Goal: Task Accomplishment & Management: Complete application form

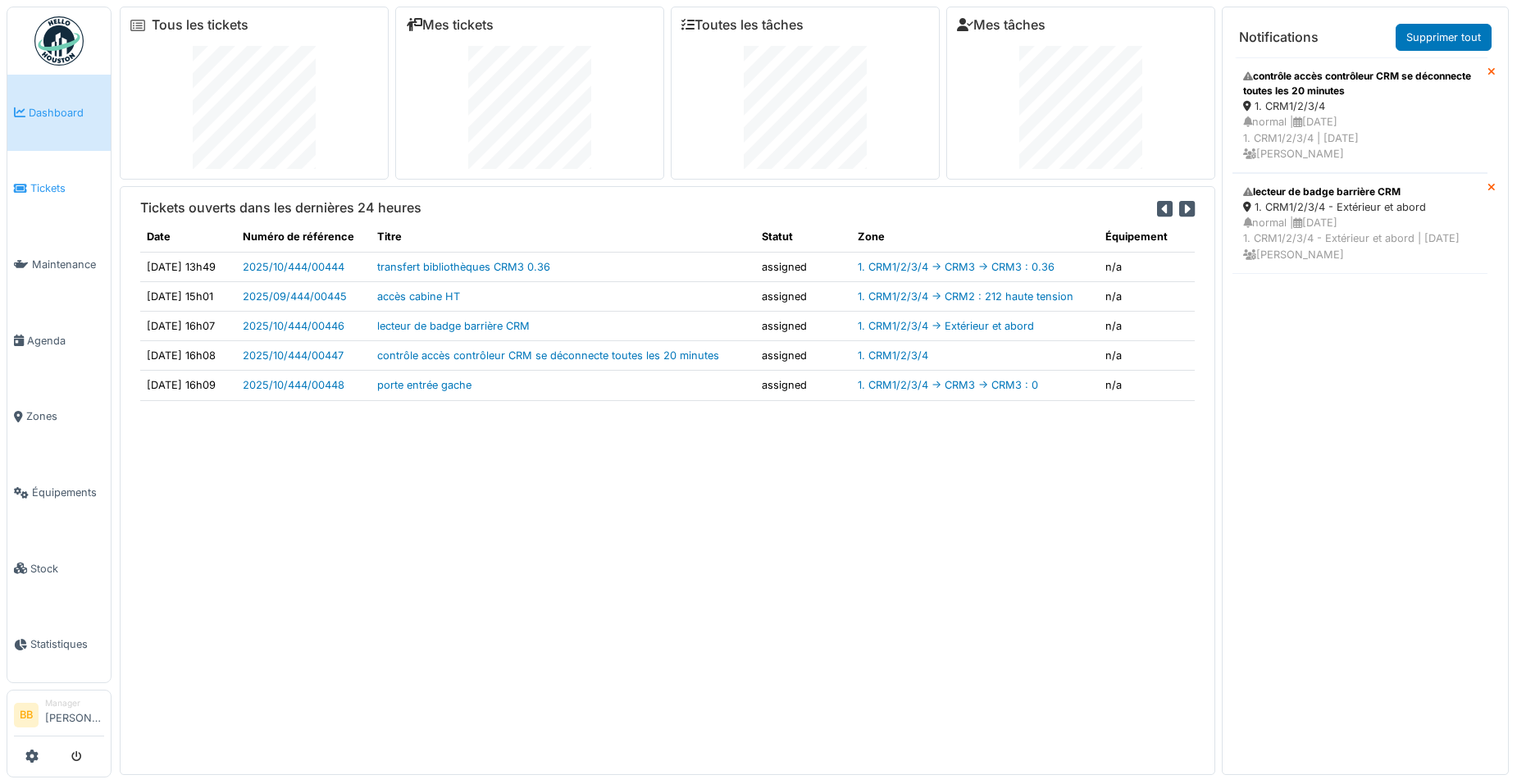
click at [49, 201] on link "Tickets" at bounding box center [59, 190] width 103 height 77
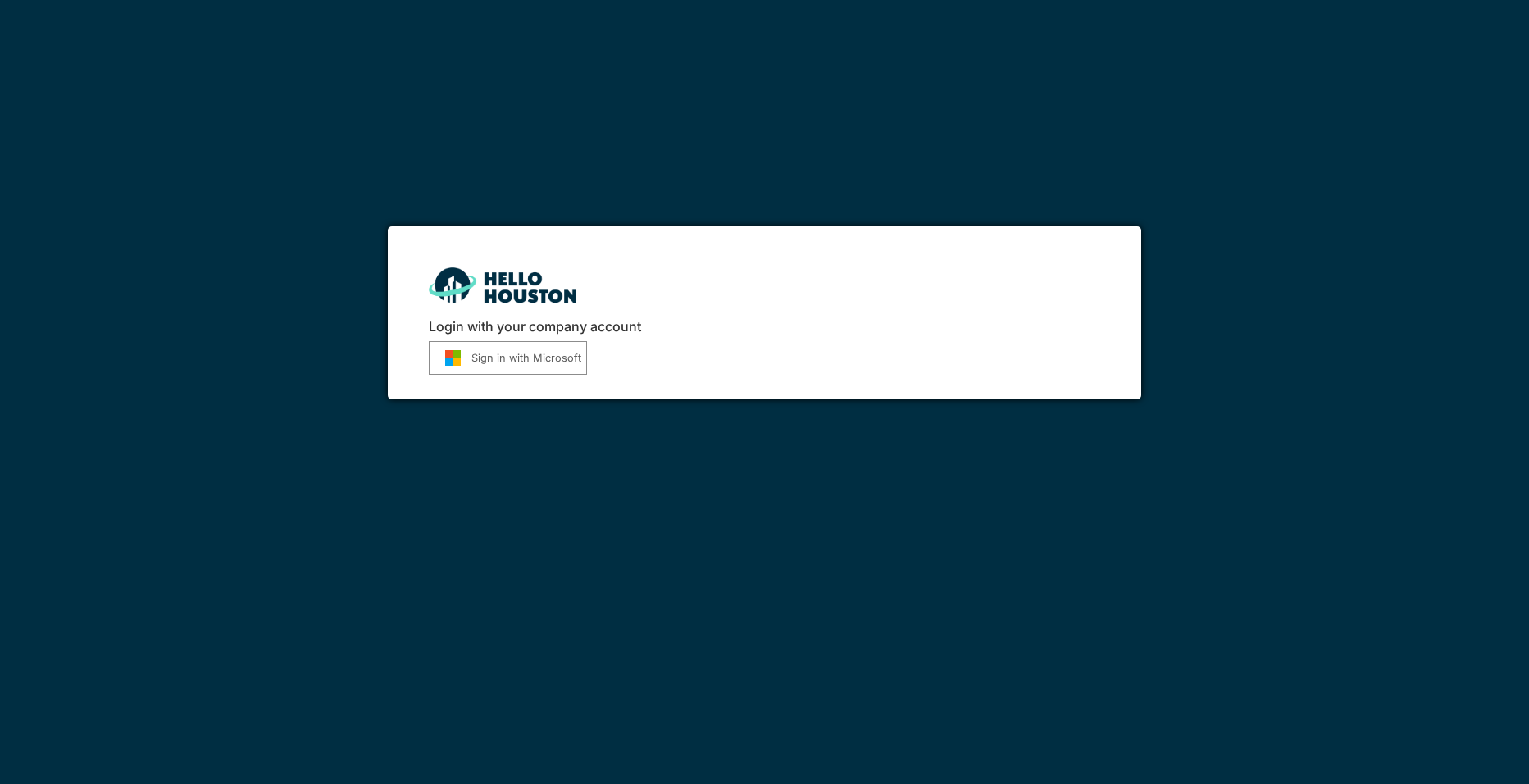
click at [543, 363] on button "Sign in with Microsoft" at bounding box center [507, 357] width 158 height 34
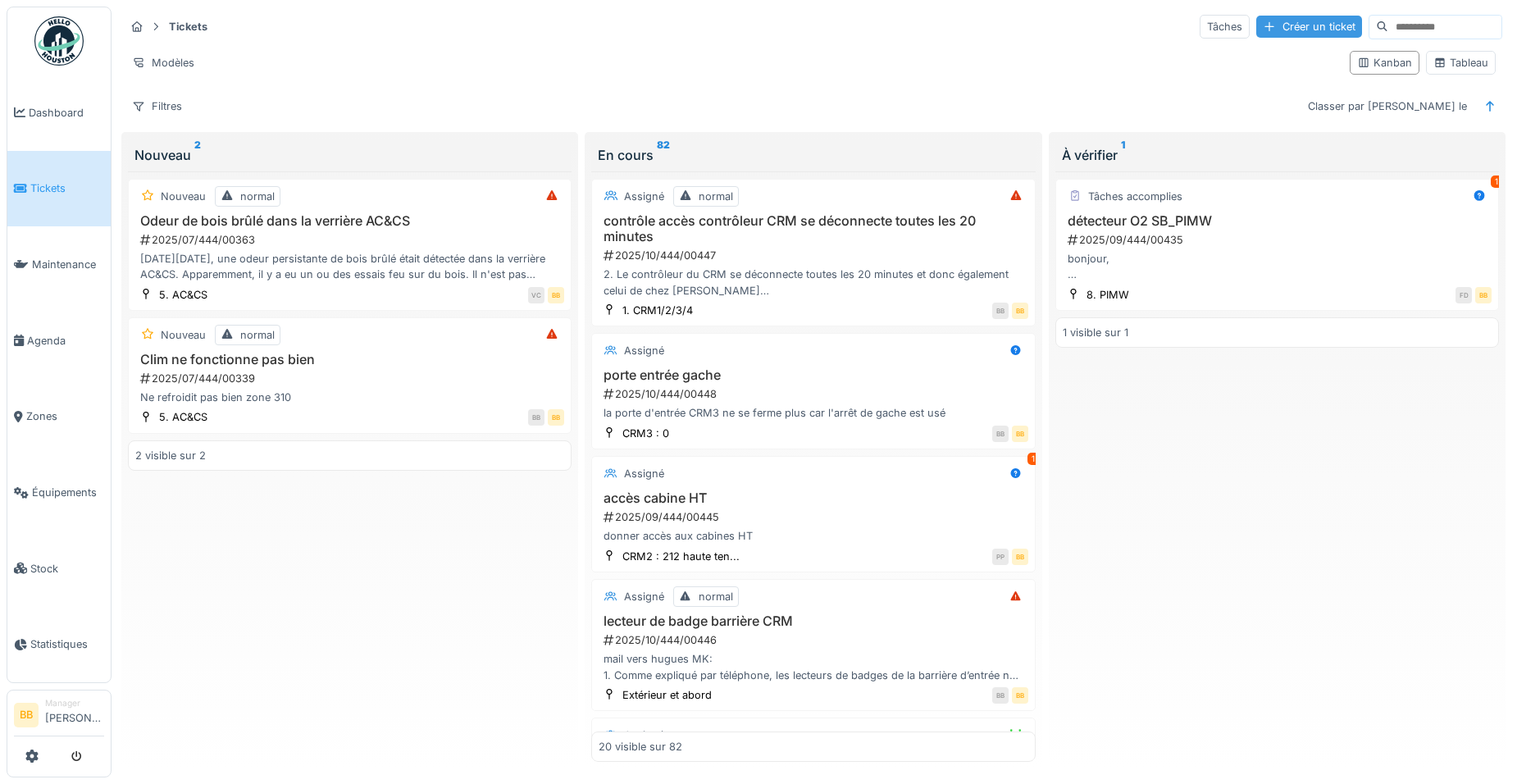
click at [1257, 28] on div "Créer un ticket" at bounding box center [1309, 26] width 105 height 22
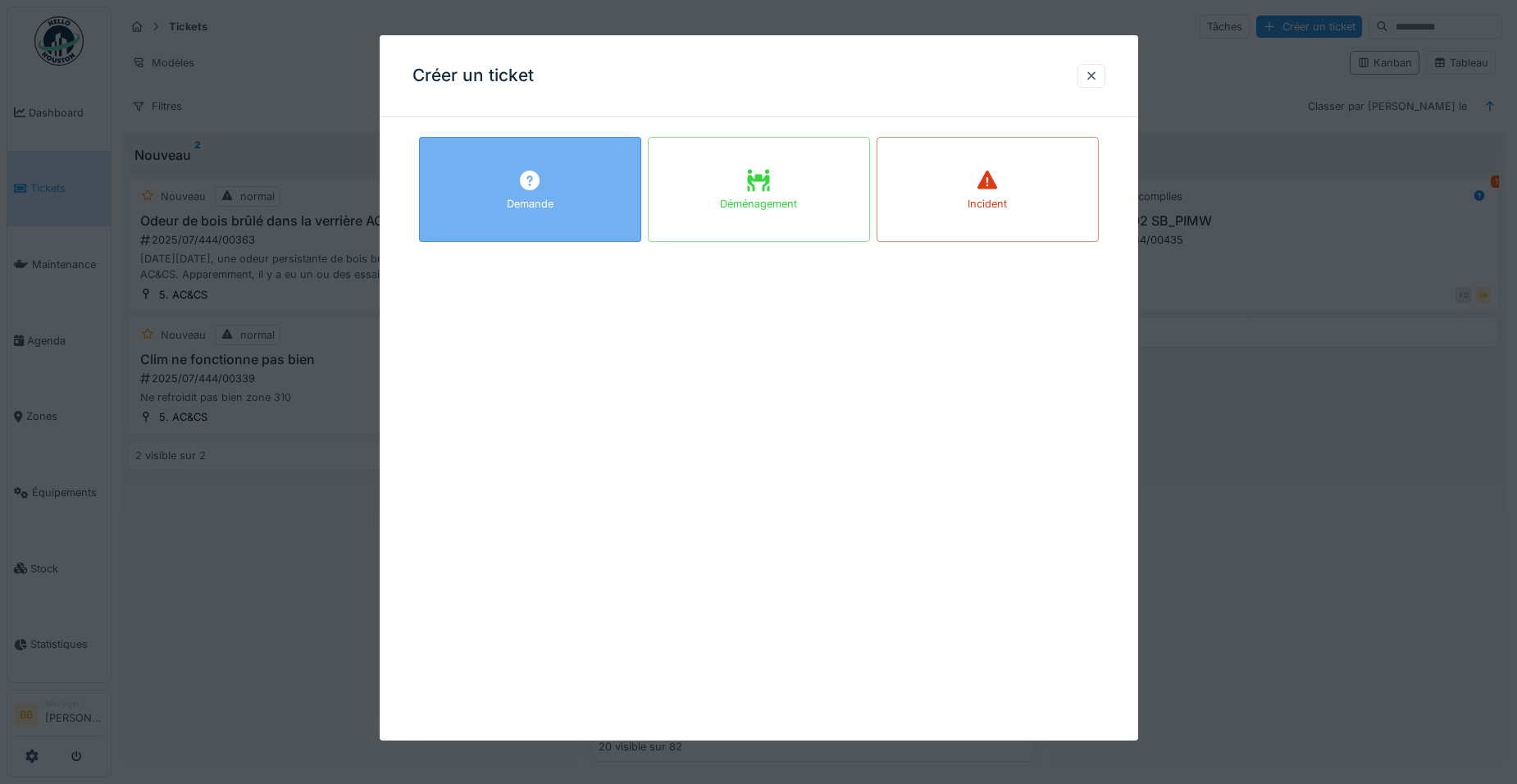
click at [576, 189] on div "Demande" at bounding box center [531, 190] width 222 height 105
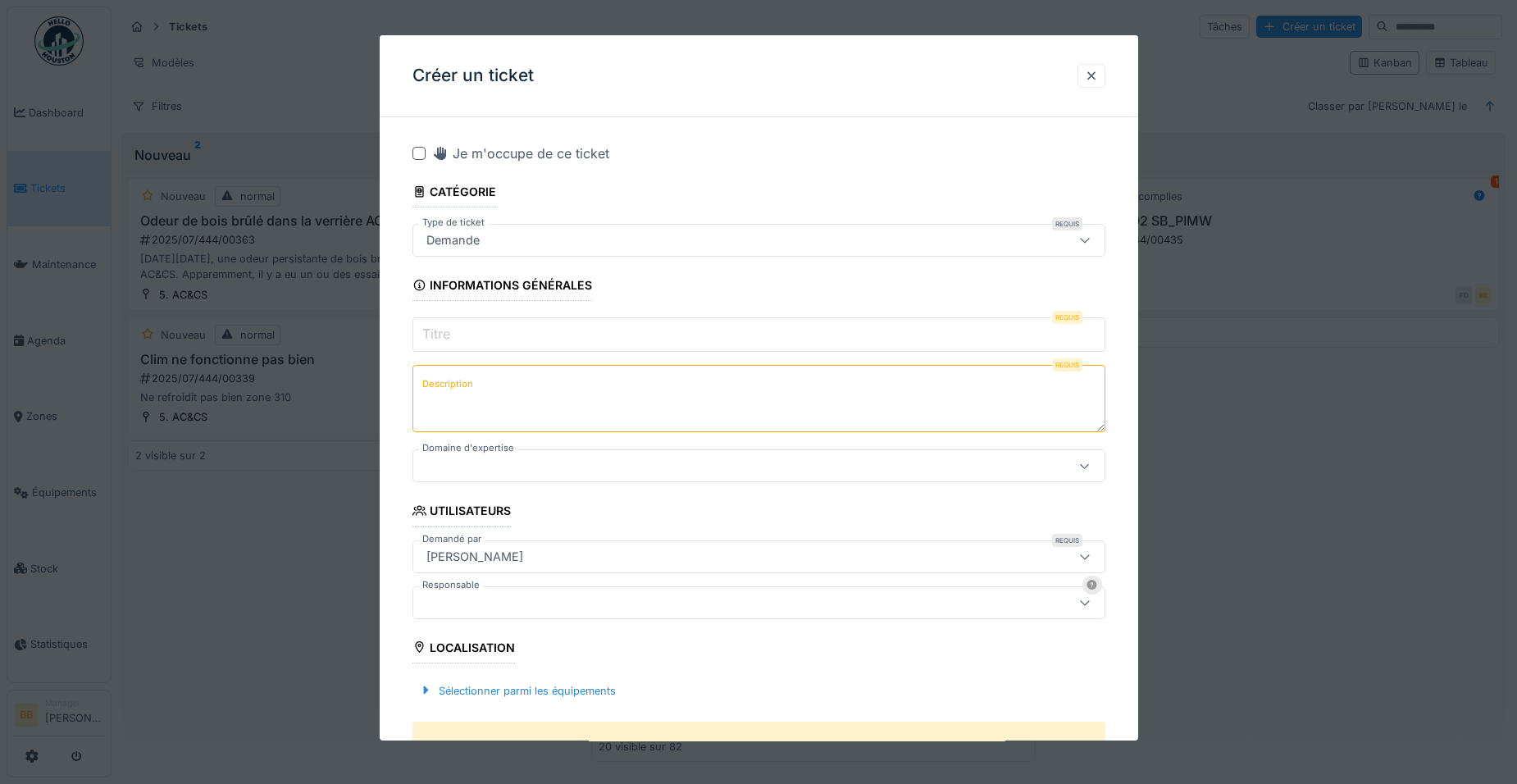
click at [482, 327] on input "Titre" at bounding box center [758, 334] width 692 height 34
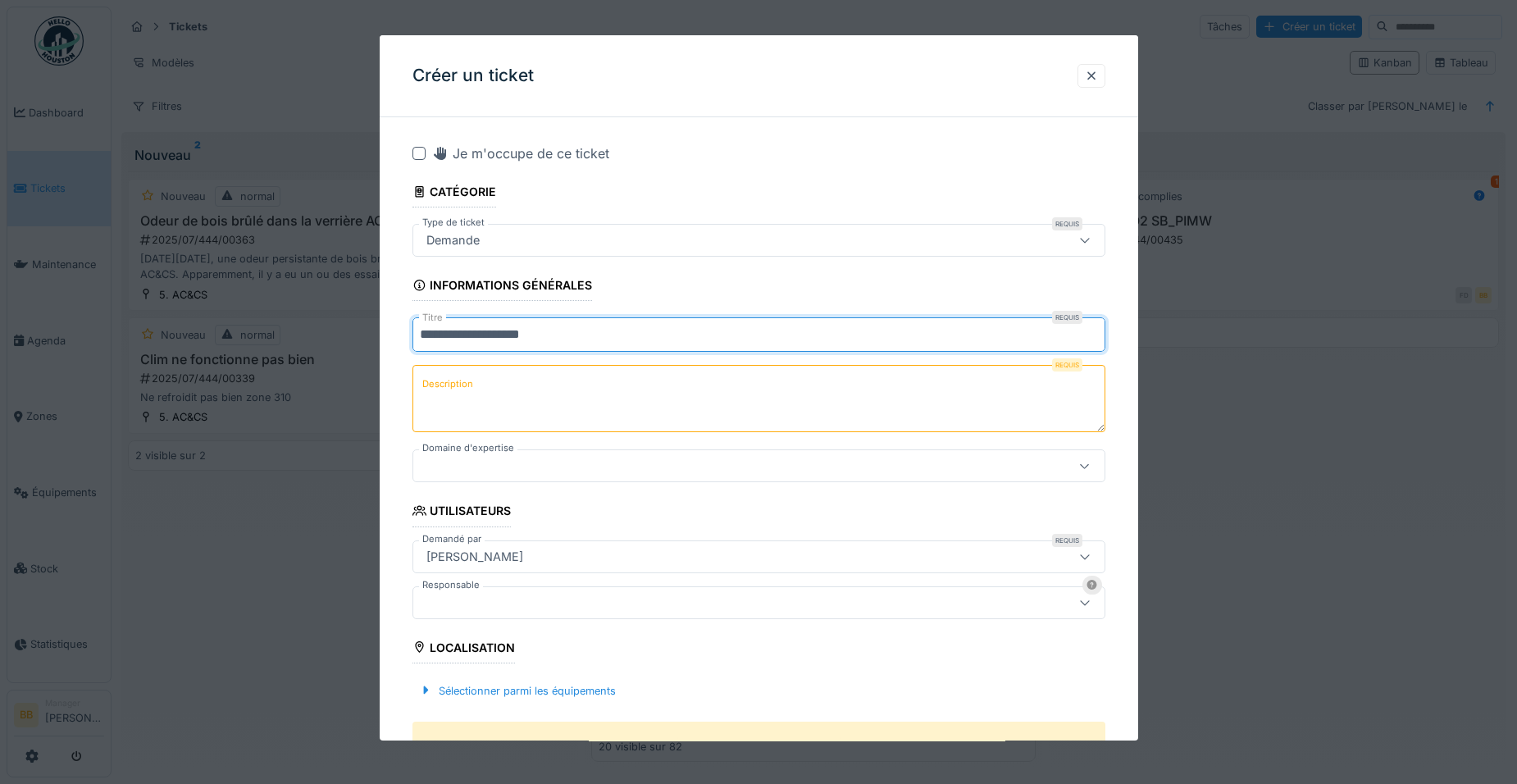
type input "**********"
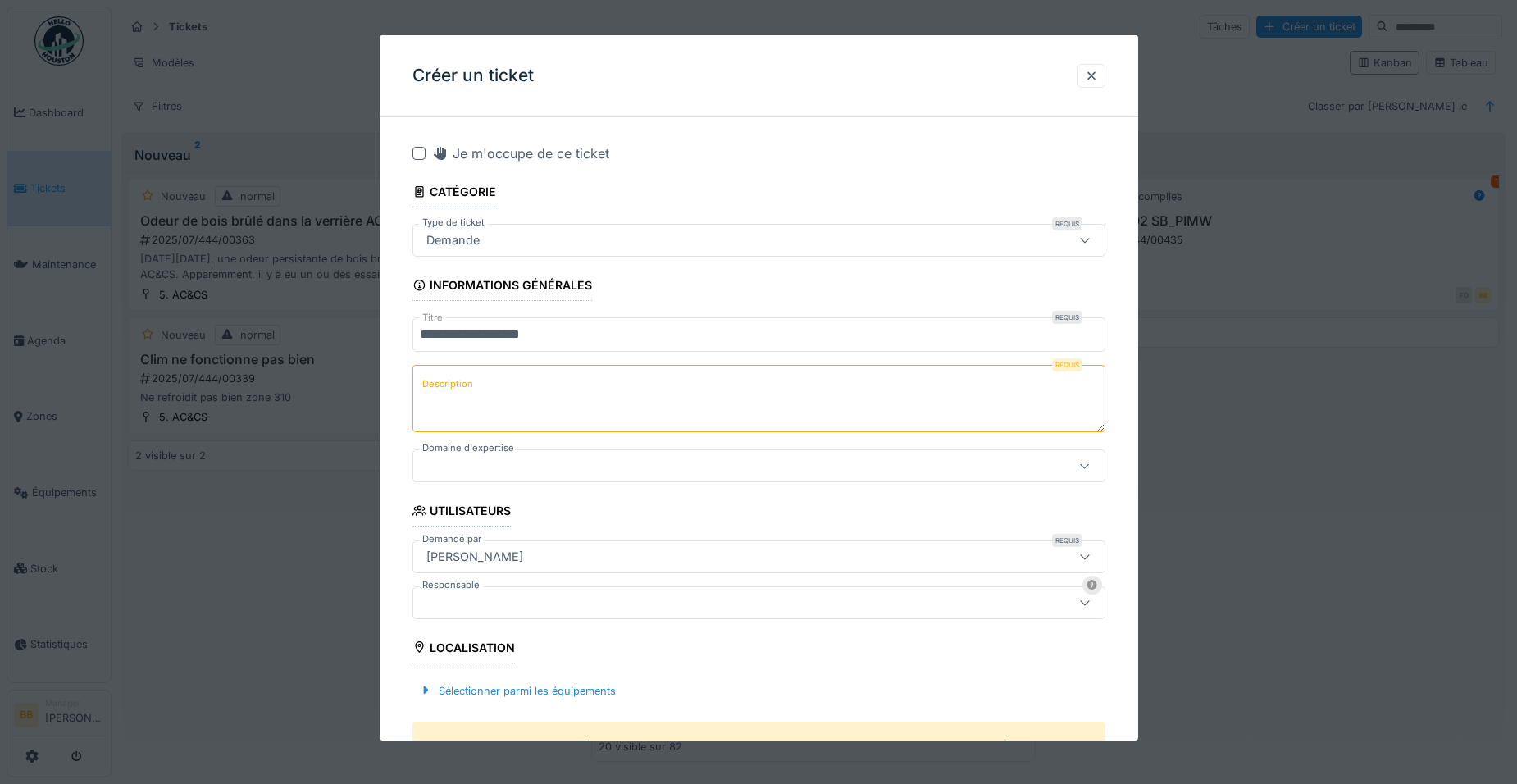
click at [617, 392] on textarea "Description" at bounding box center [758, 398] width 692 height 67
paste textarea "**********"
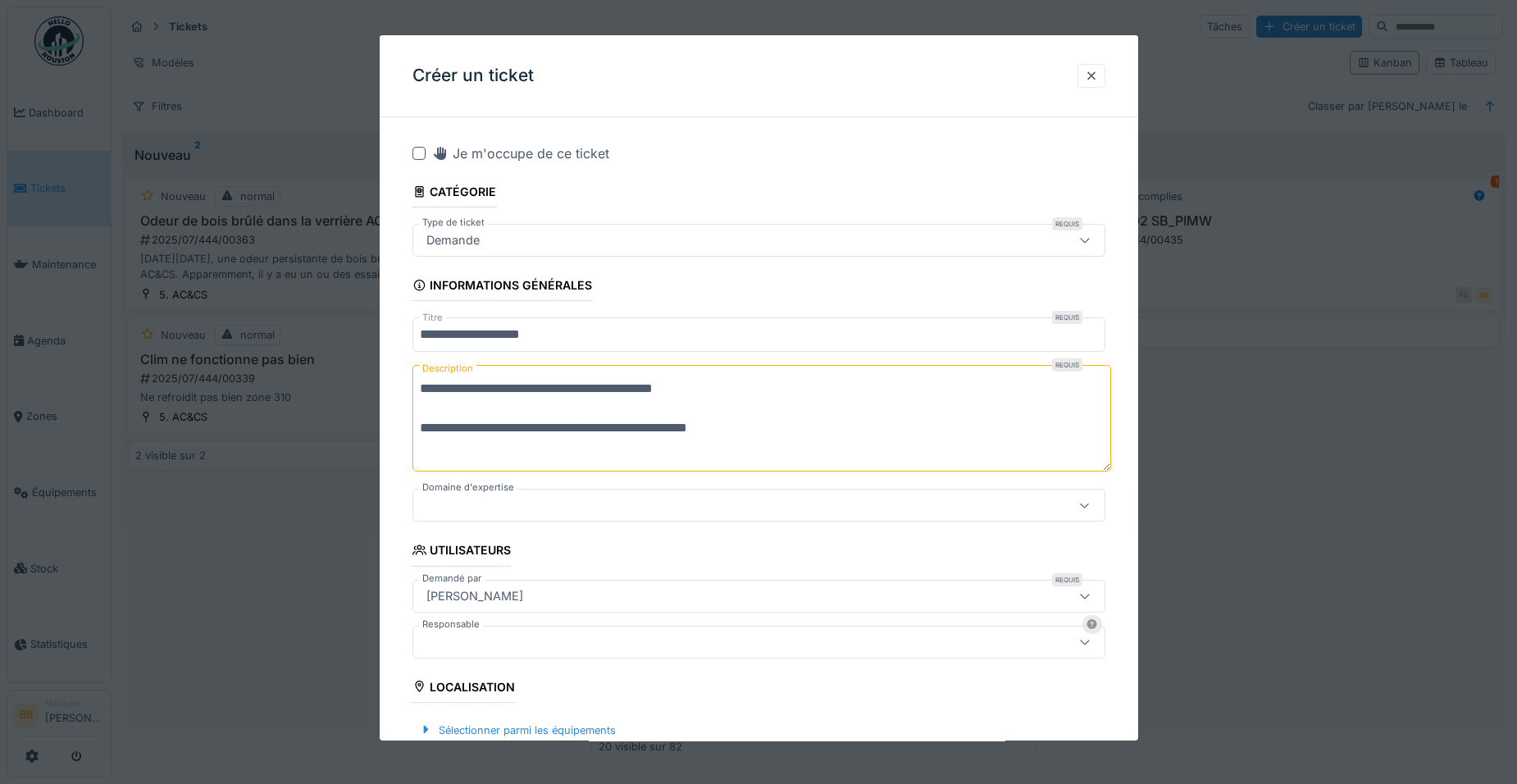
type textarea "**********"
click at [461, 508] on div at bounding box center [717, 504] width 597 height 18
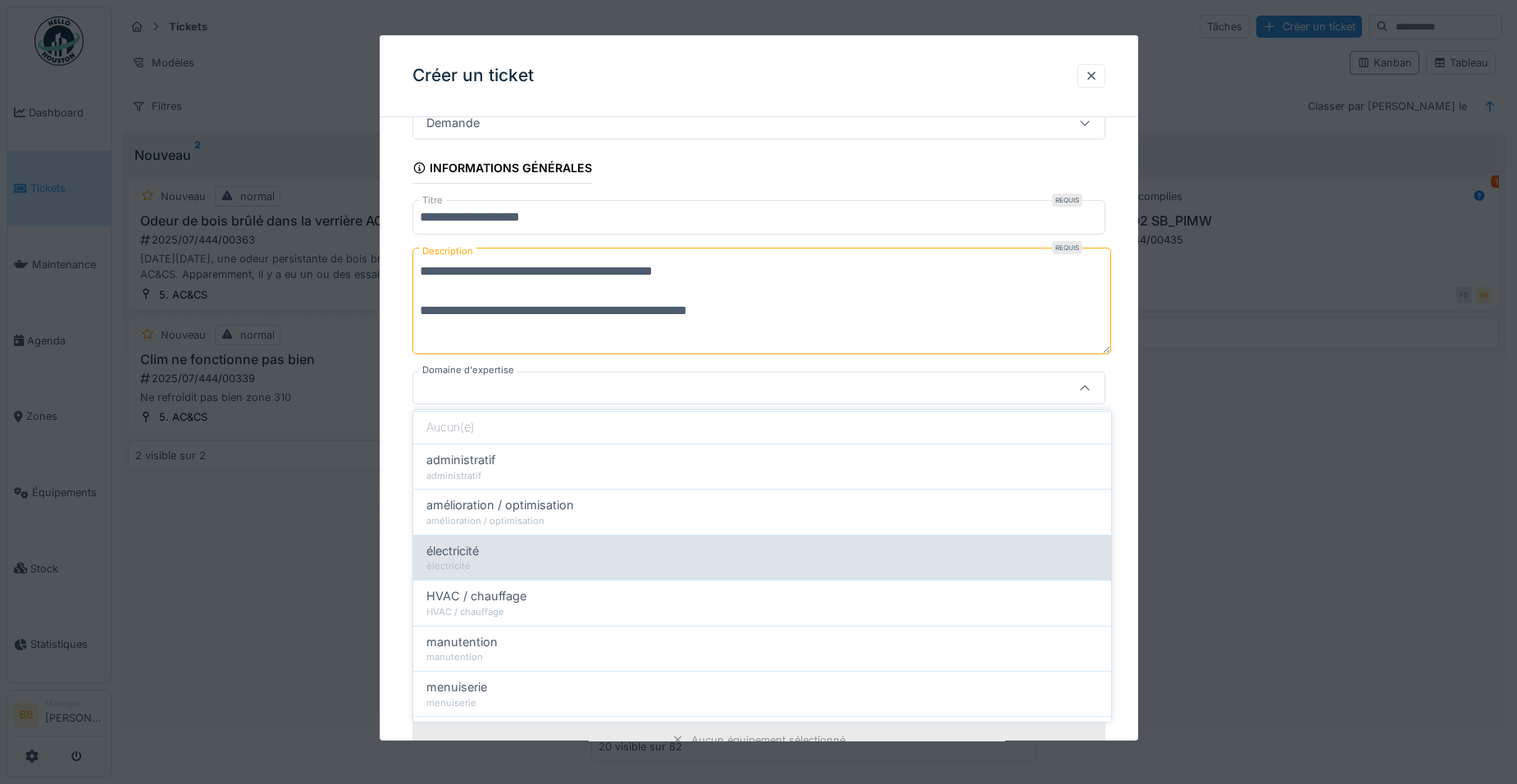
scroll to position [82, 0]
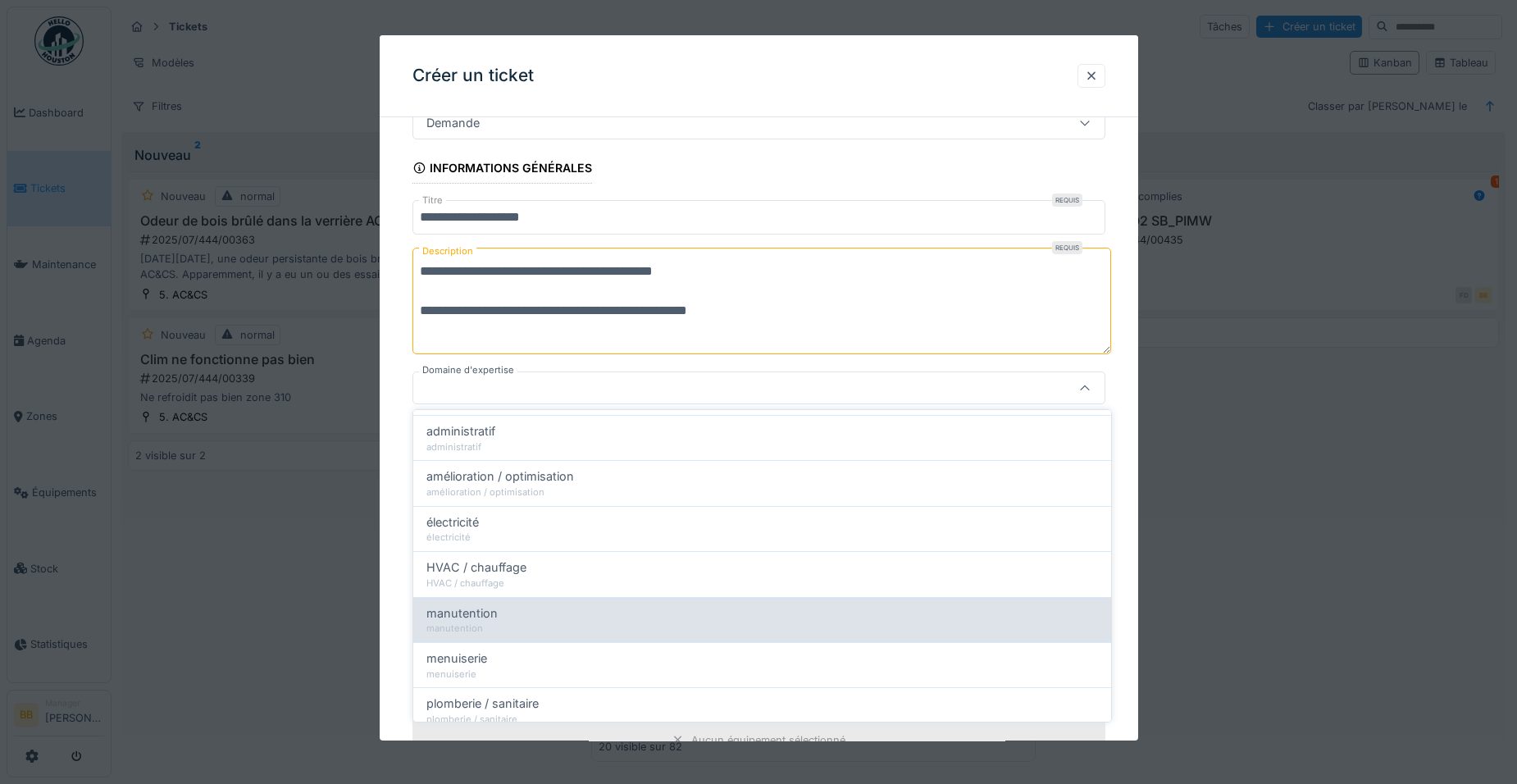
click at [474, 607] on span "manutention" at bounding box center [462, 613] width 71 height 18
type input "****"
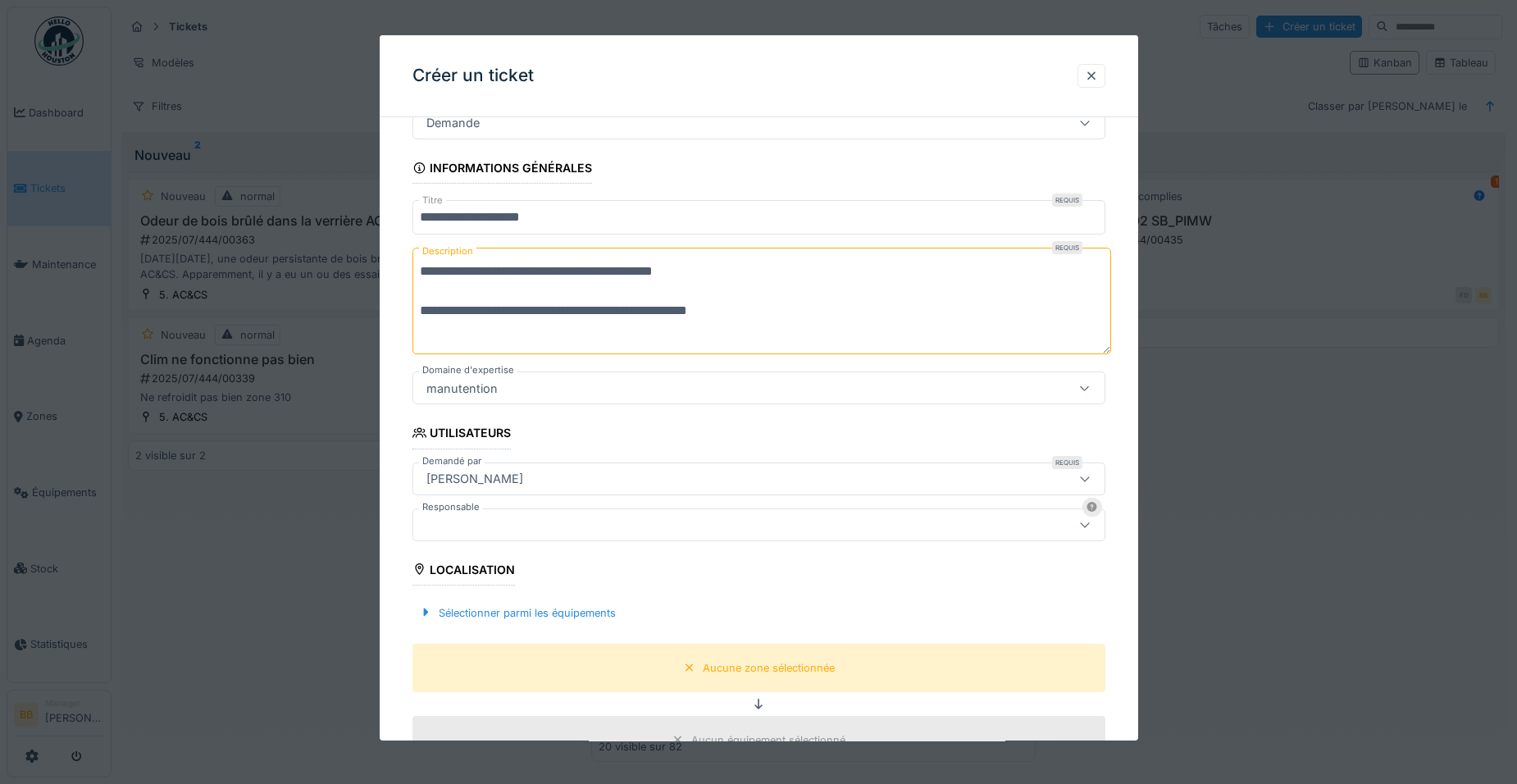
click at [476, 489] on div "[PERSON_NAME]" at bounding box center [758, 479] width 692 height 33
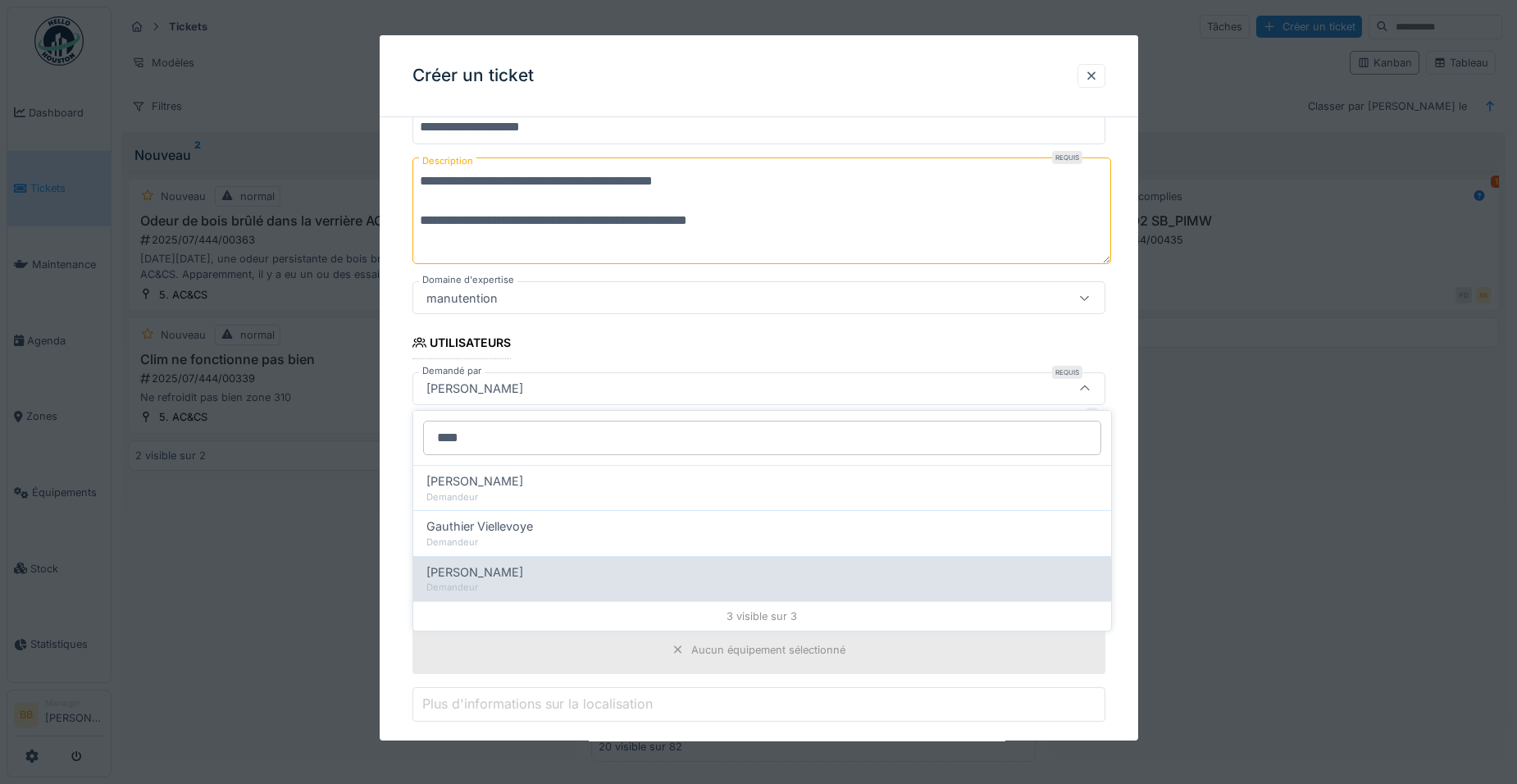
type input "****"
click at [495, 563] on div "Luc Gauthy" at bounding box center [761, 571] width 671 height 18
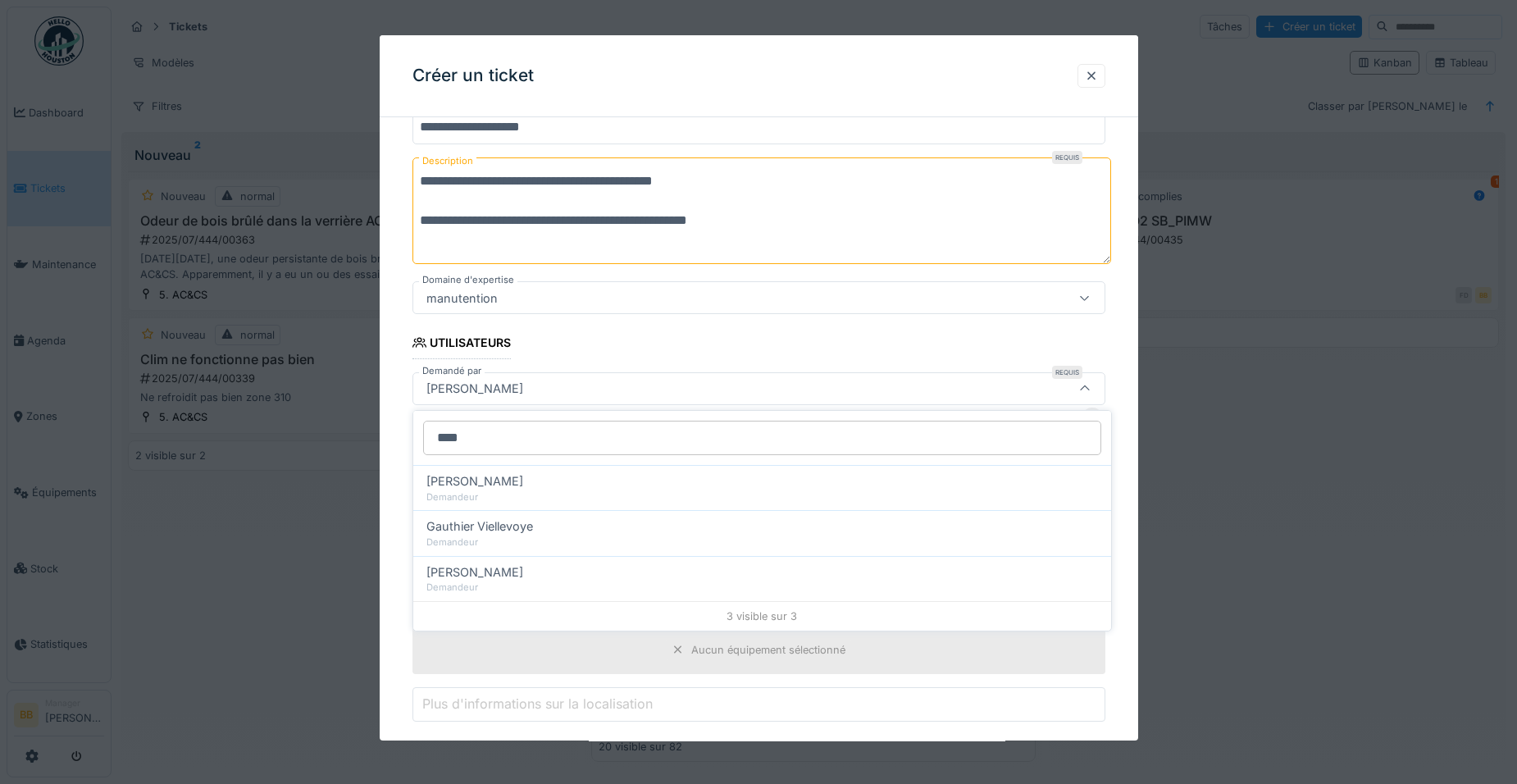
type input "*****"
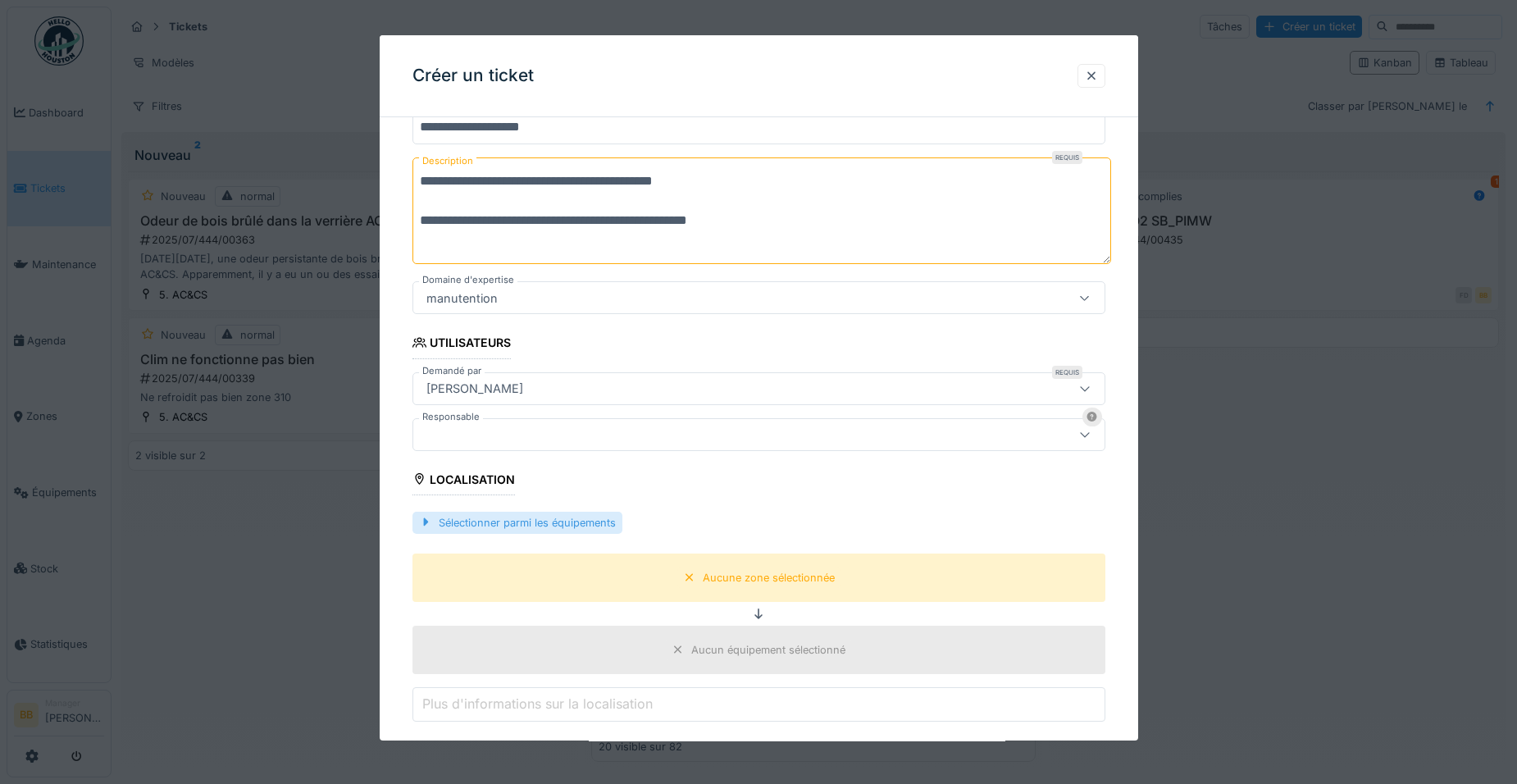
click at [499, 521] on div "Sélectionner parmi les équipements" at bounding box center [517, 522] width 210 height 22
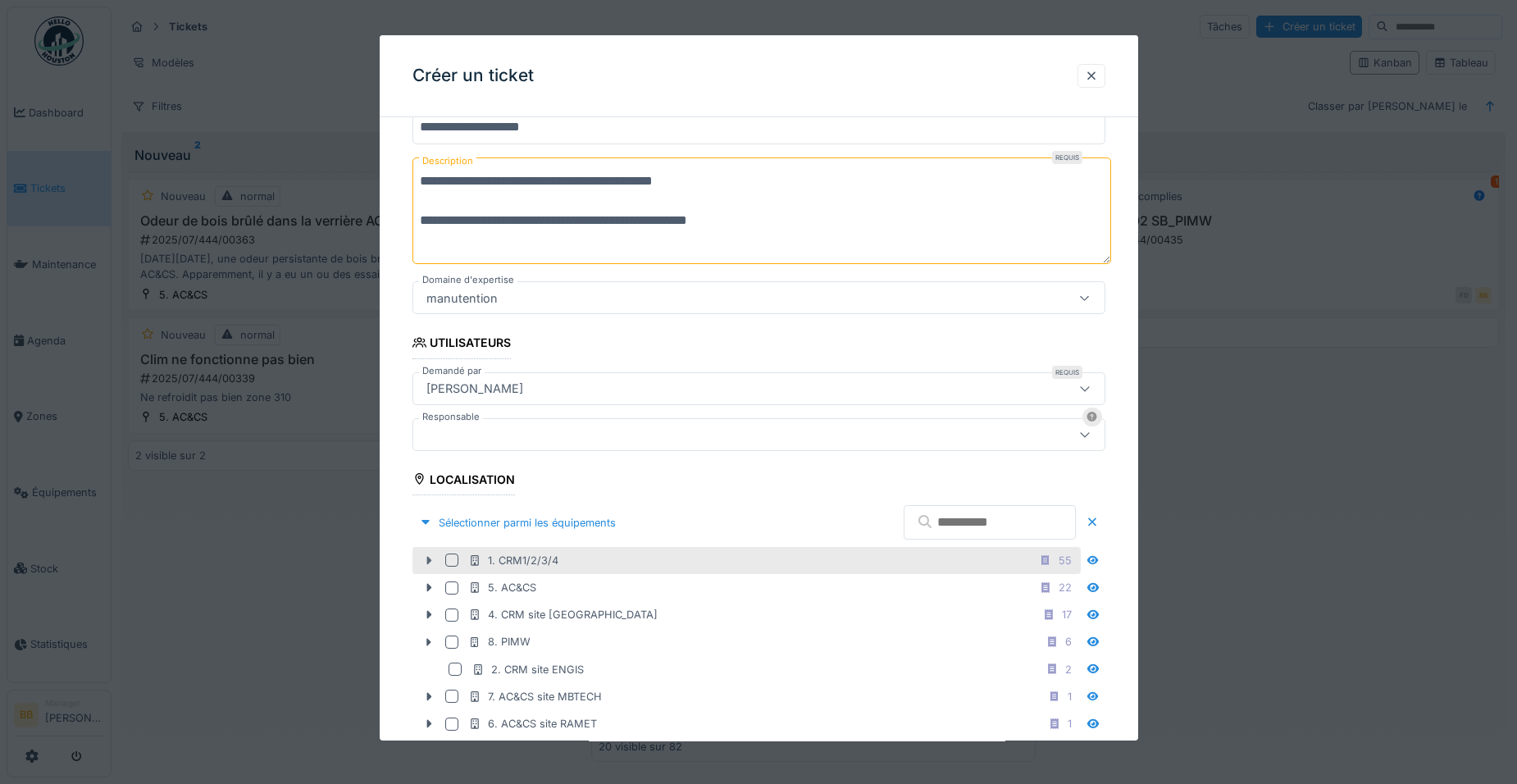
click at [426, 557] on icon at bounding box center [429, 560] width 13 height 11
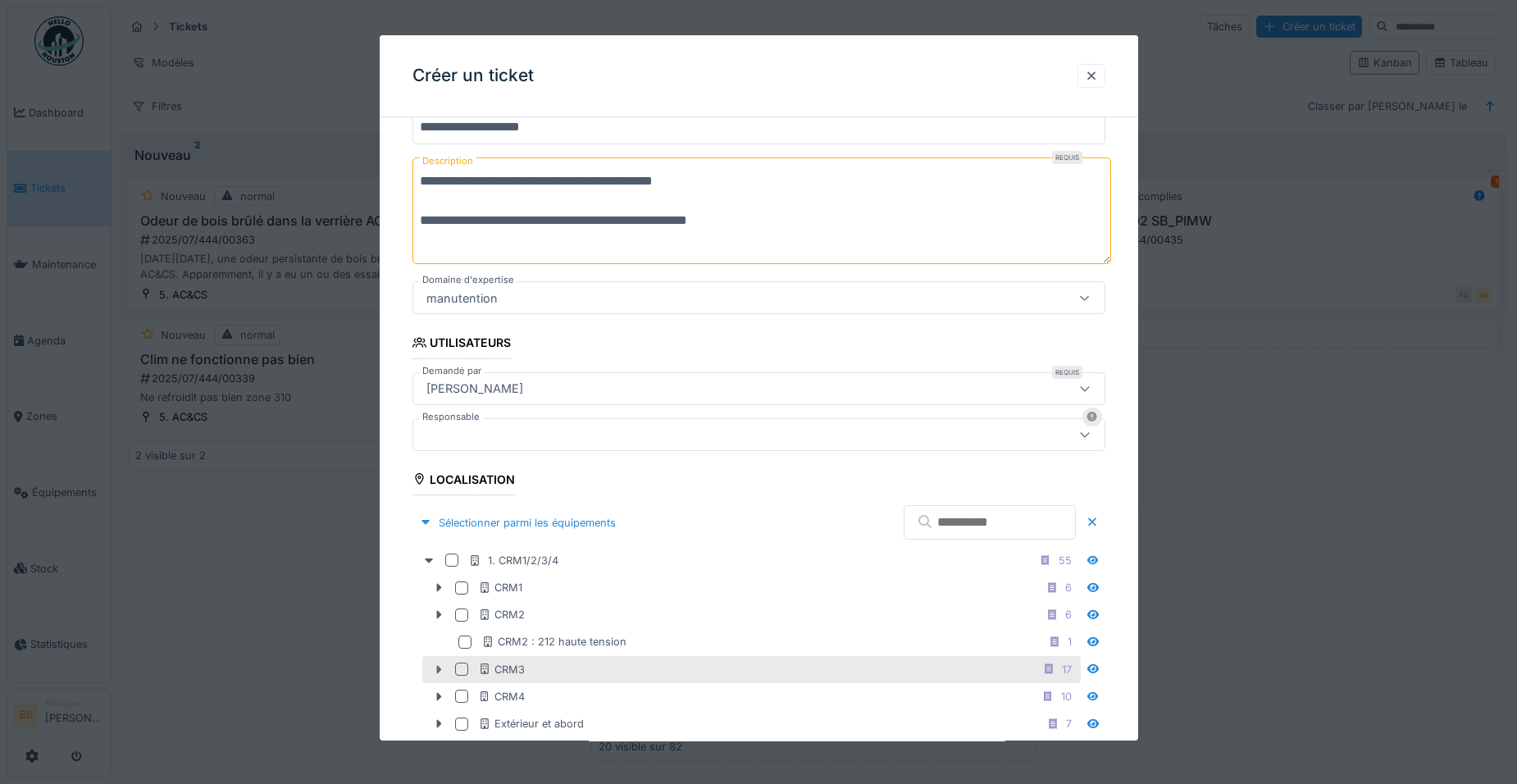
click at [436, 670] on icon at bounding box center [439, 669] width 13 height 11
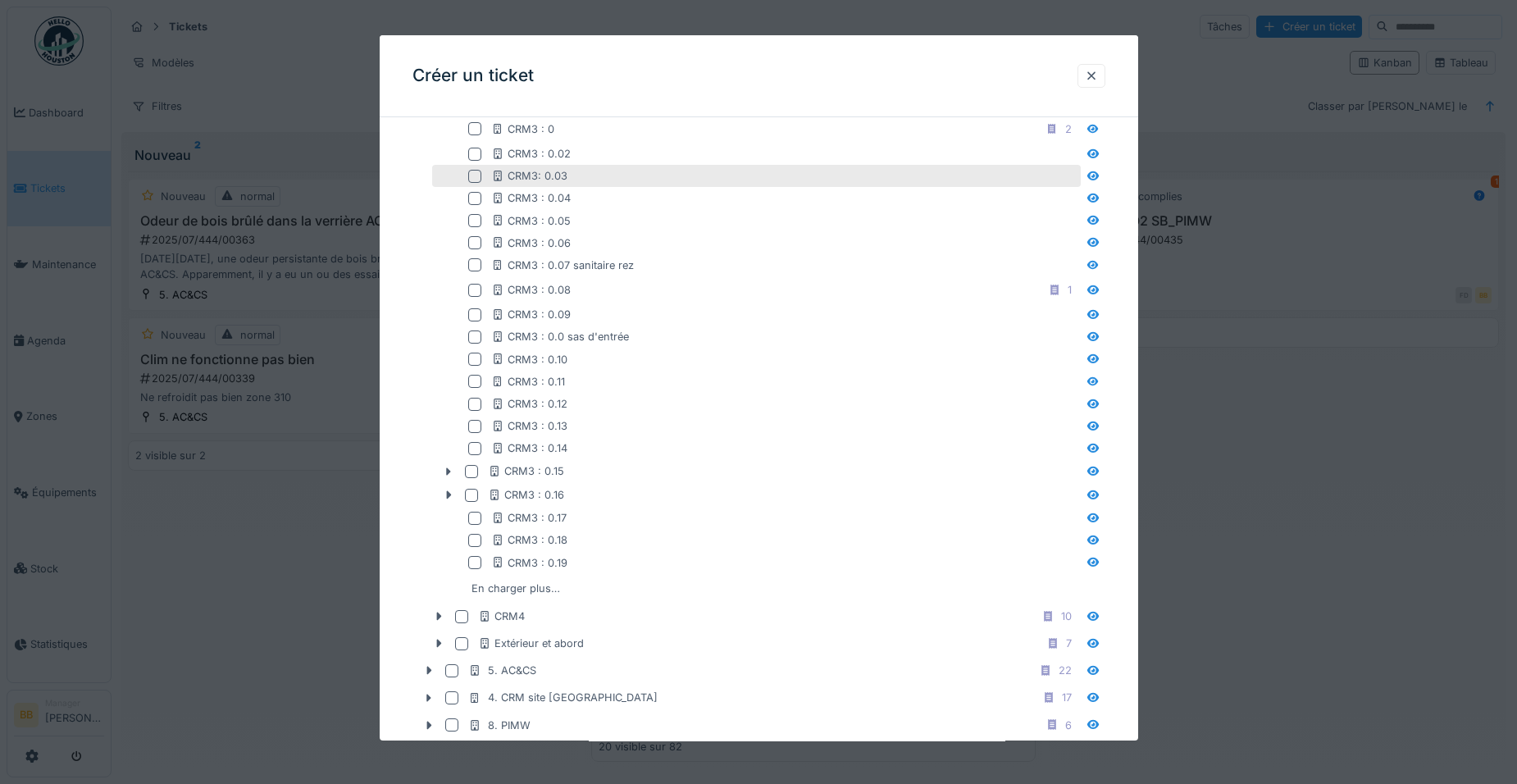
scroll to position [781, 0]
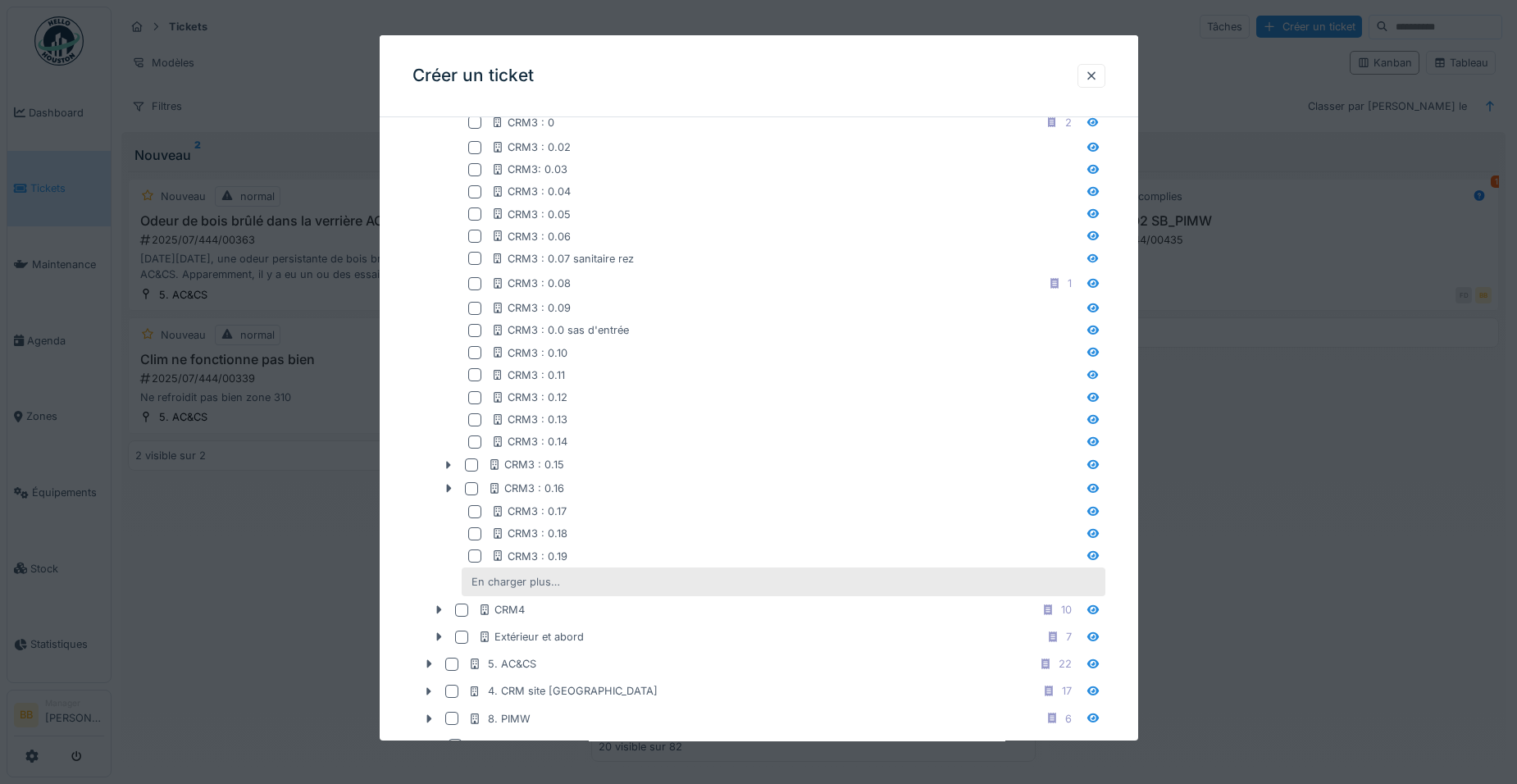
click at [545, 588] on div "En charger plus…" at bounding box center [515, 581] width 102 height 22
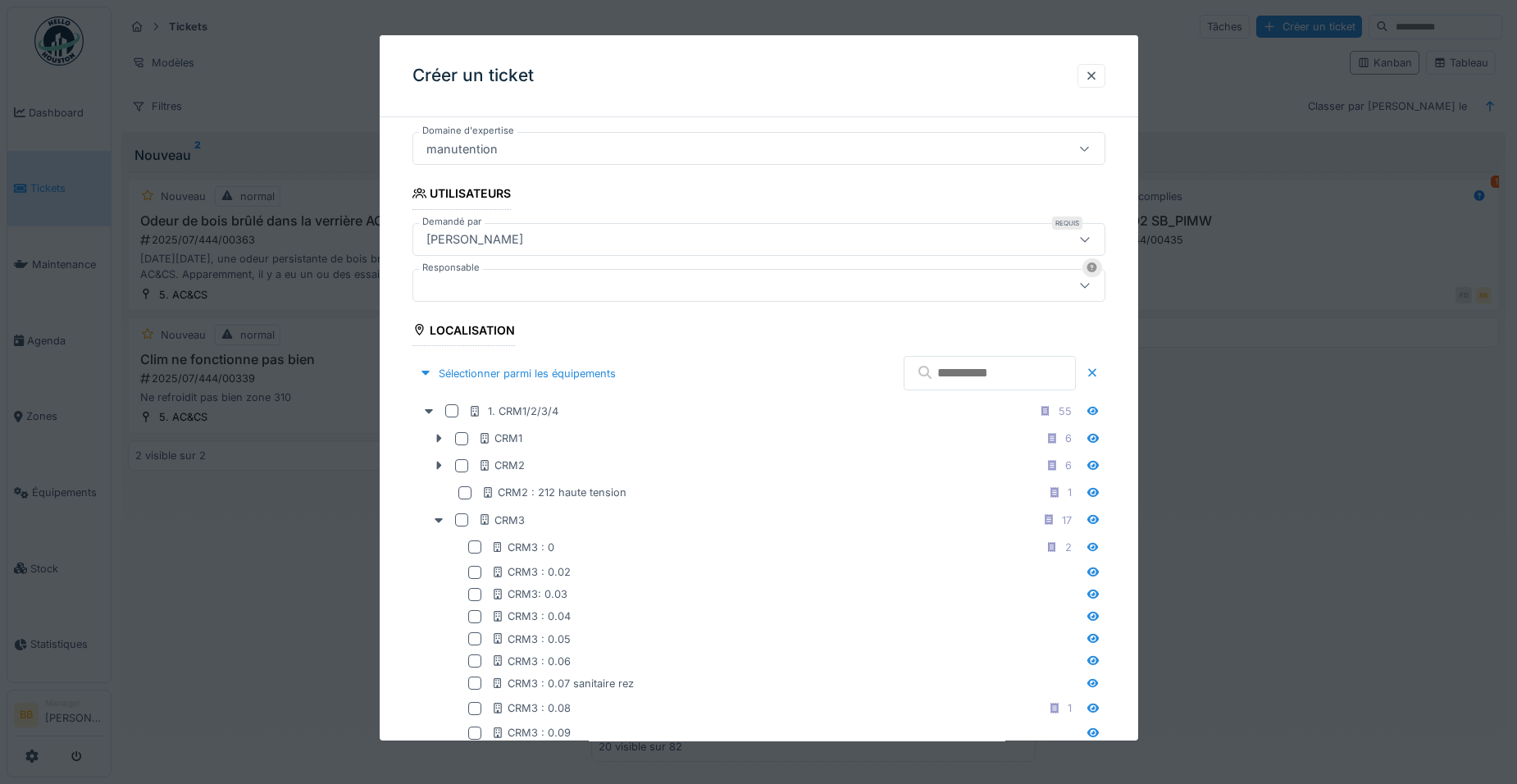
scroll to position [125, 0]
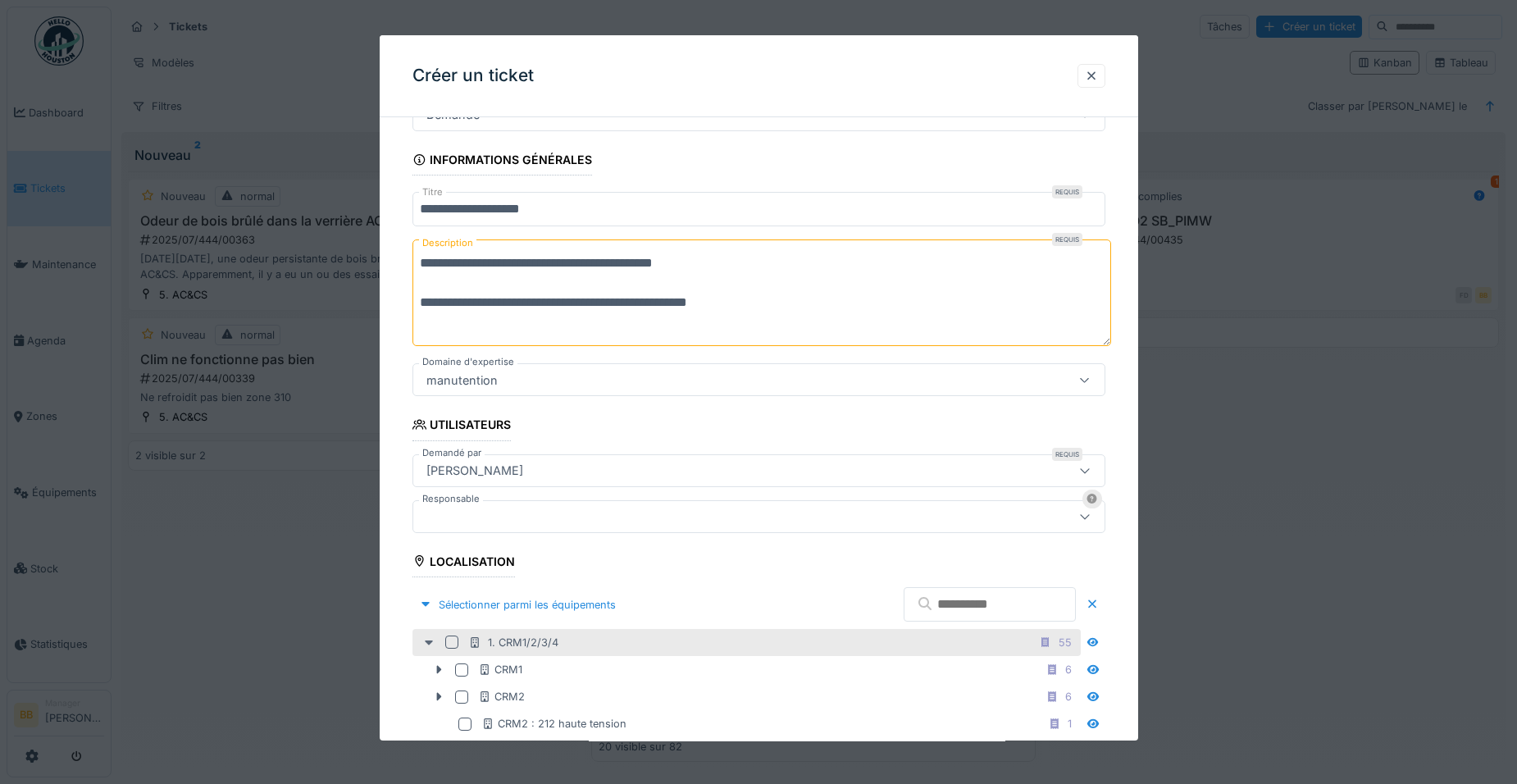
click at [425, 641] on icon at bounding box center [429, 642] width 9 height 5
click at [425, 641] on icon at bounding box center [429, 641] width 13 height 11
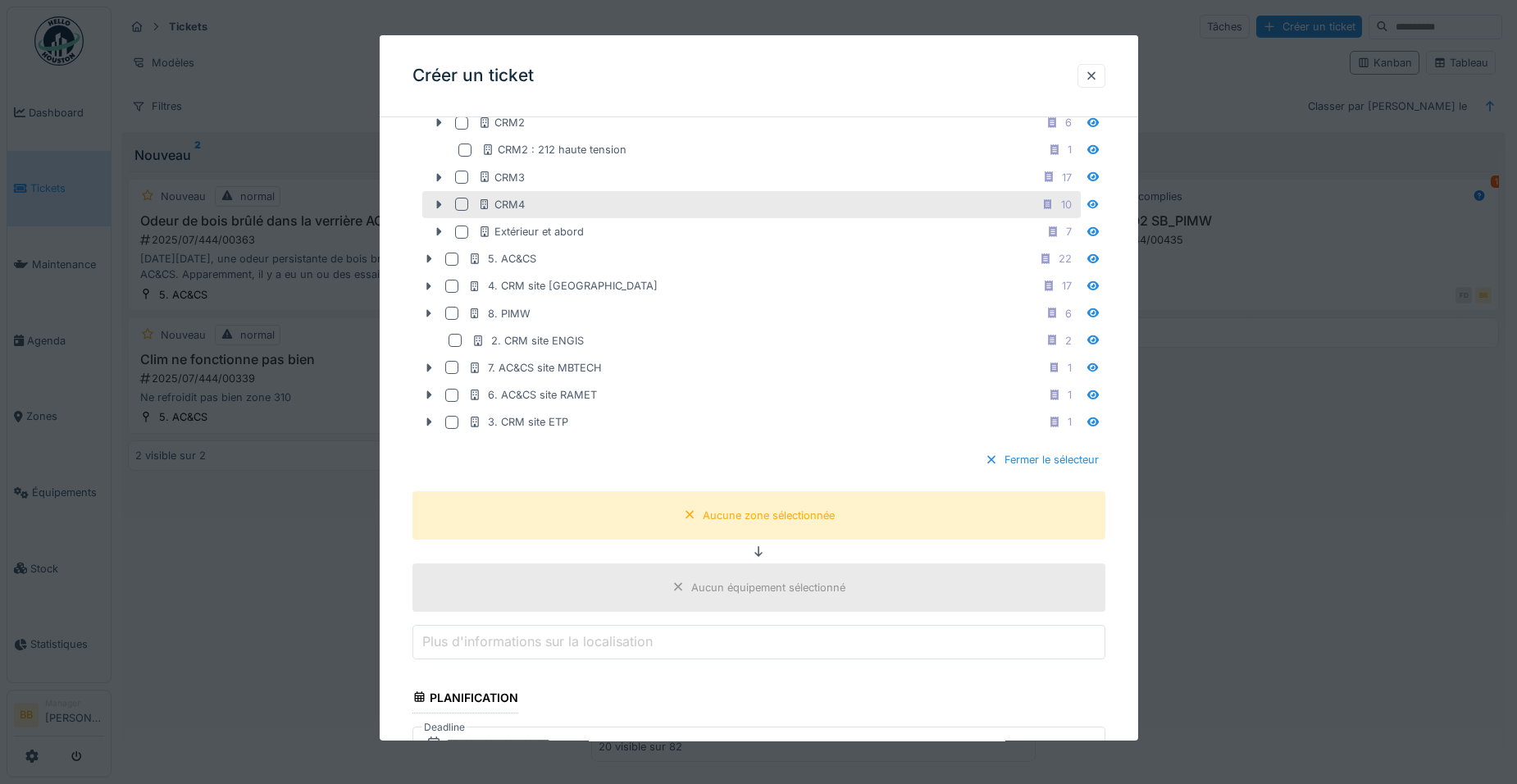
scroll to position [617, 0]
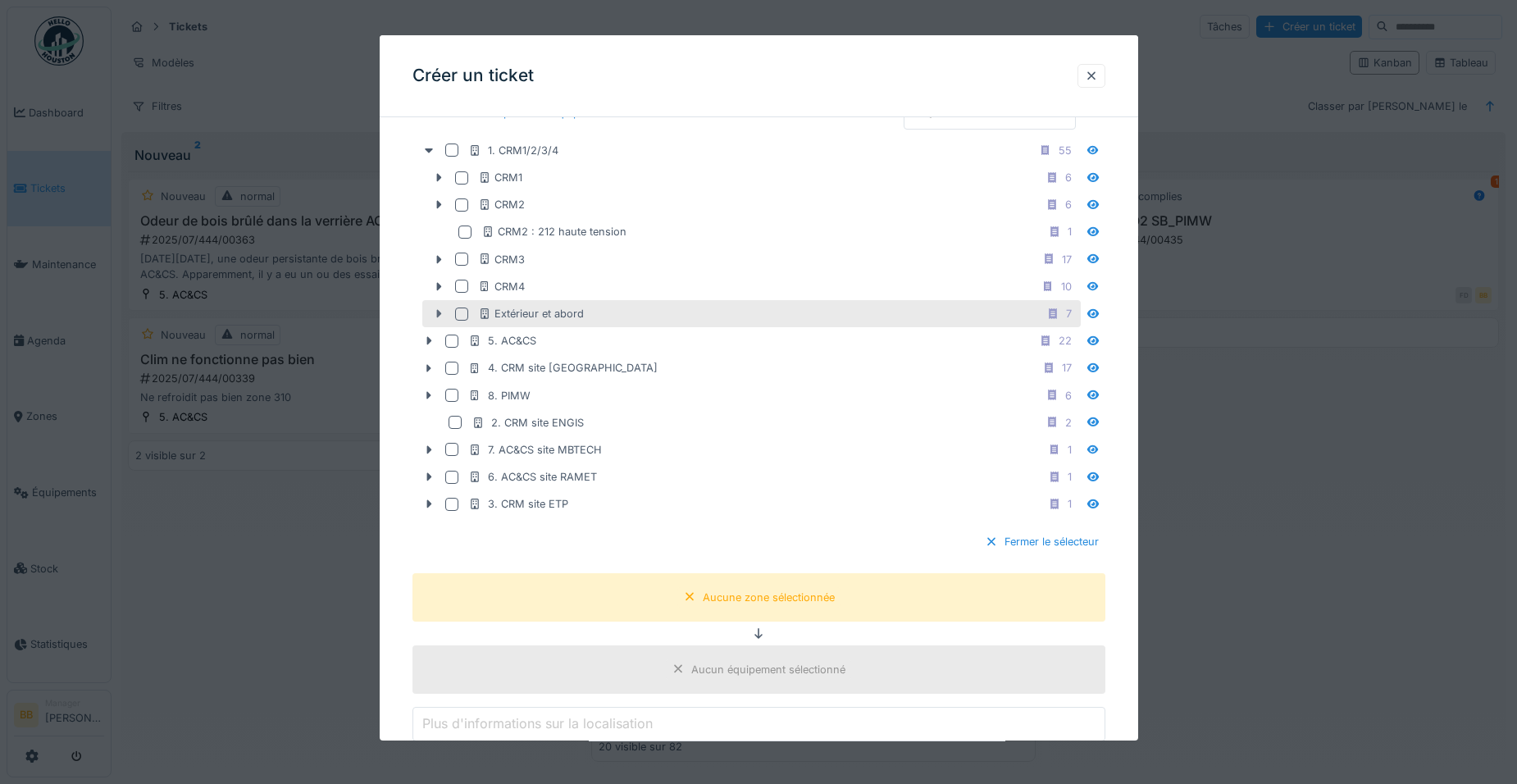
click at [441, 317] on icon at bounding box center [439, 313] width 13 height 11
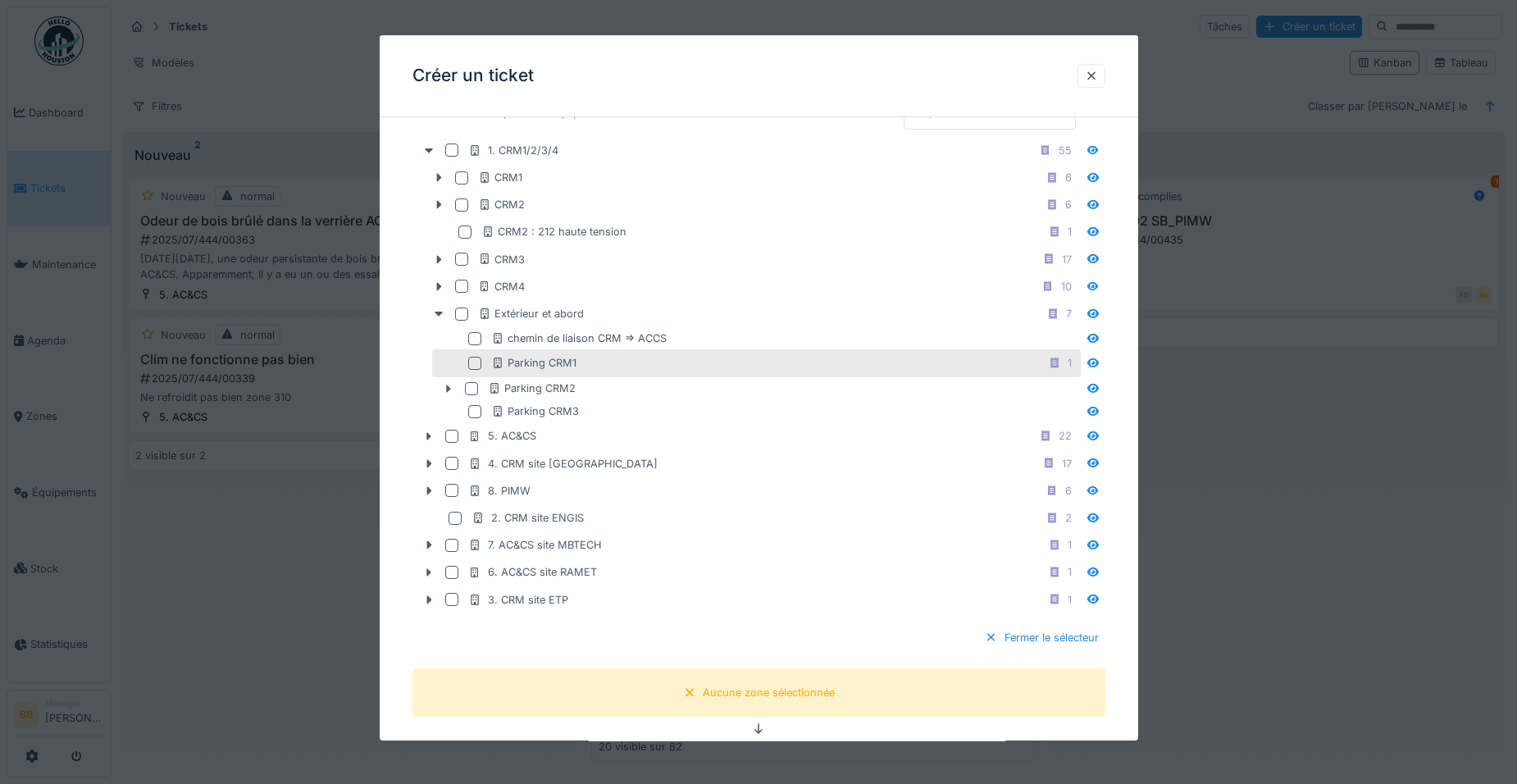
click at [476, 359] on div at bounding box center [475, 363] width 13 height 13
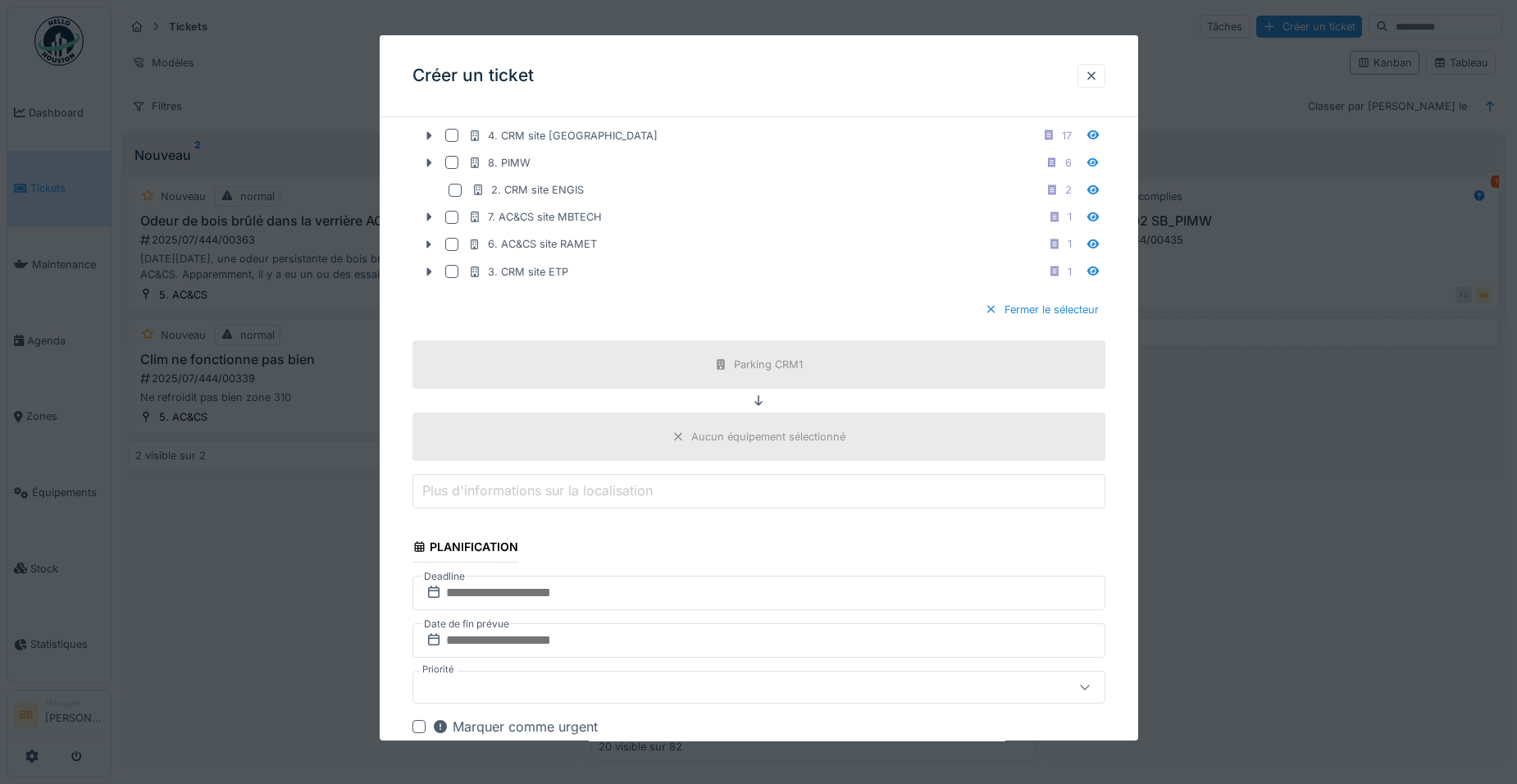
scroll to position [1027, 0]
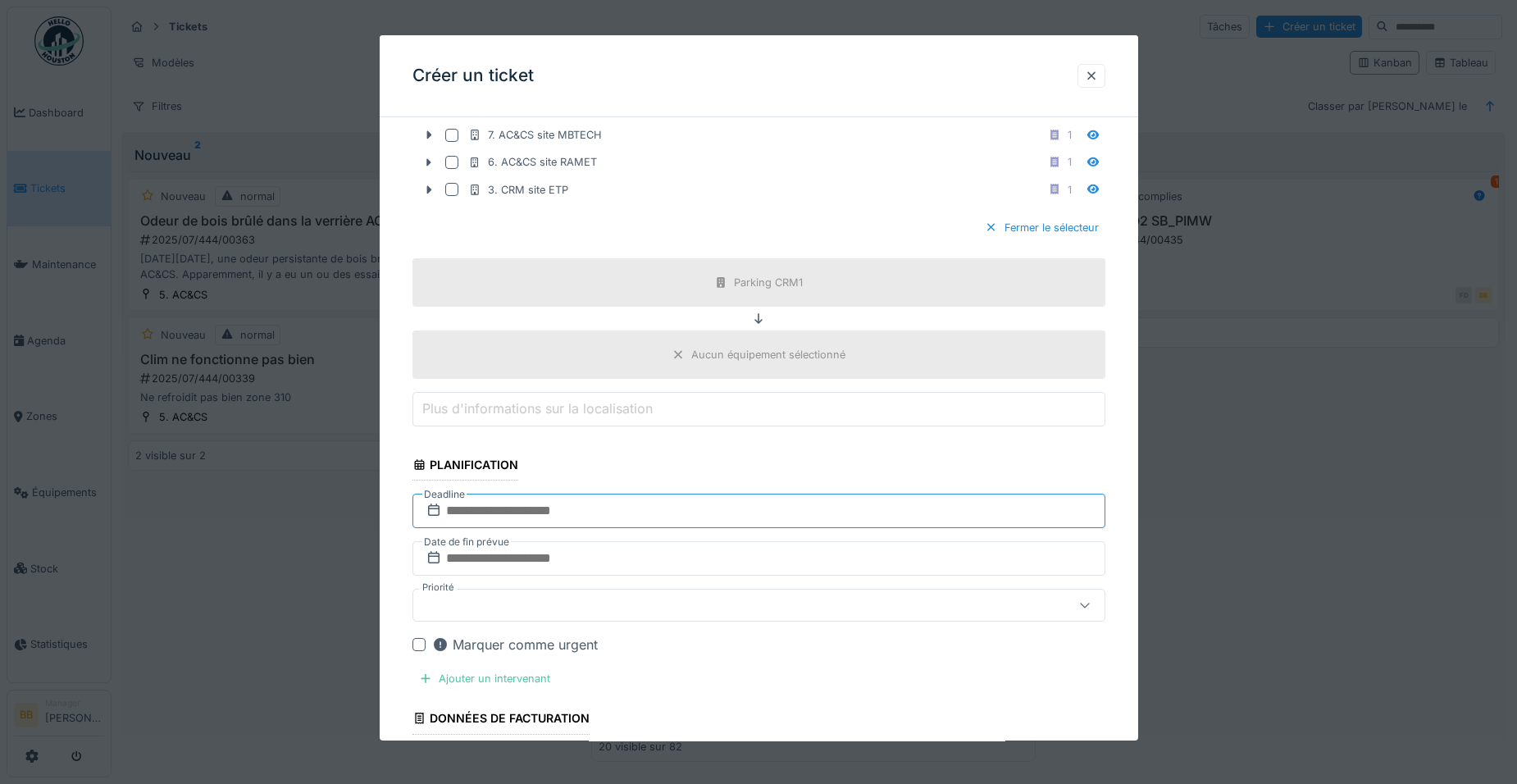
click at [556, 505] on input "text" at bounding box center [758, 510] width 692 height 34
click at [844, 289] on span "Next Month" at bounding box center [844, 291] width 0 height 20
click at [790, 389] on div "10" at bounding box center [787, 385] width 22 height 22
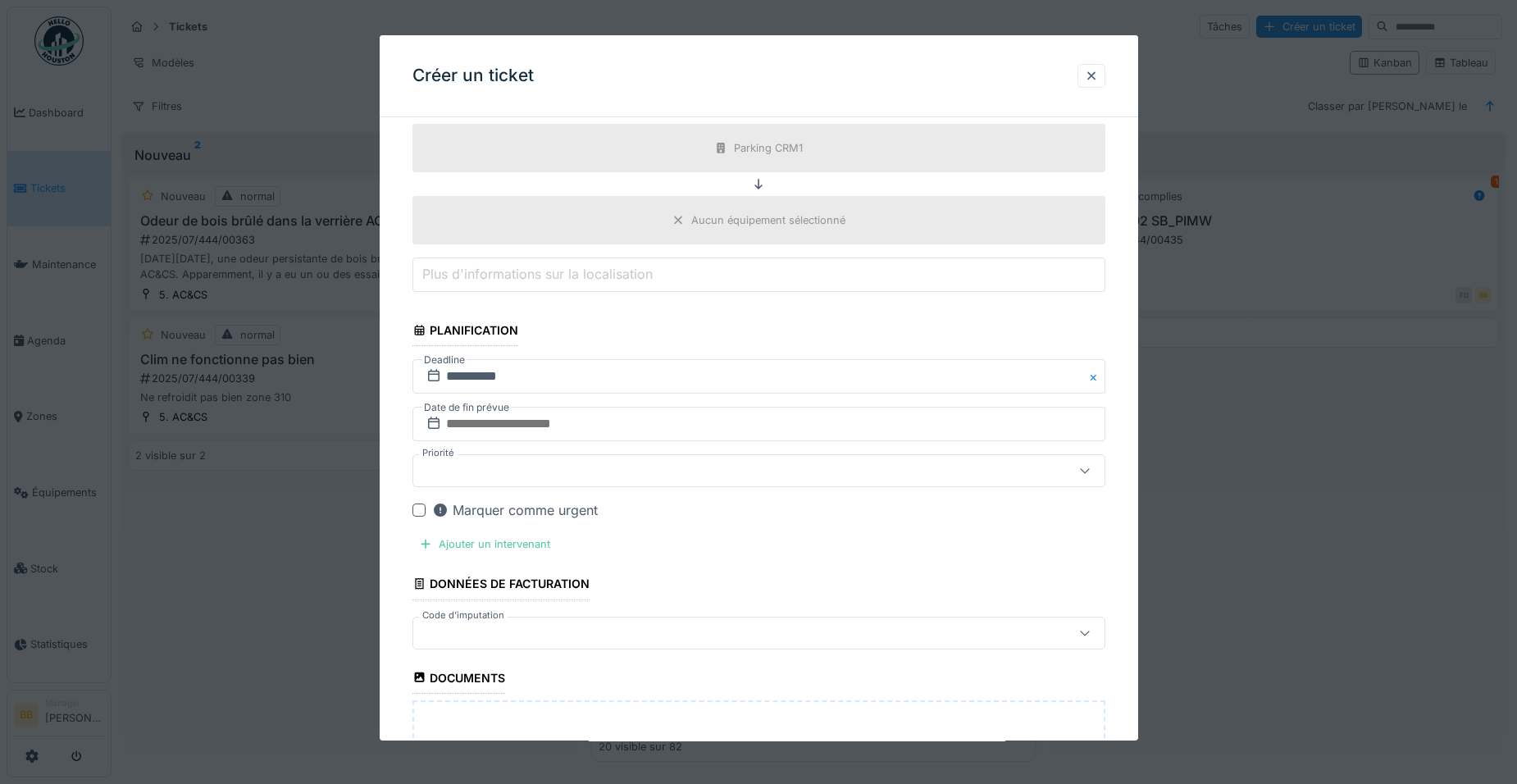
scroll to position [1191, 0]
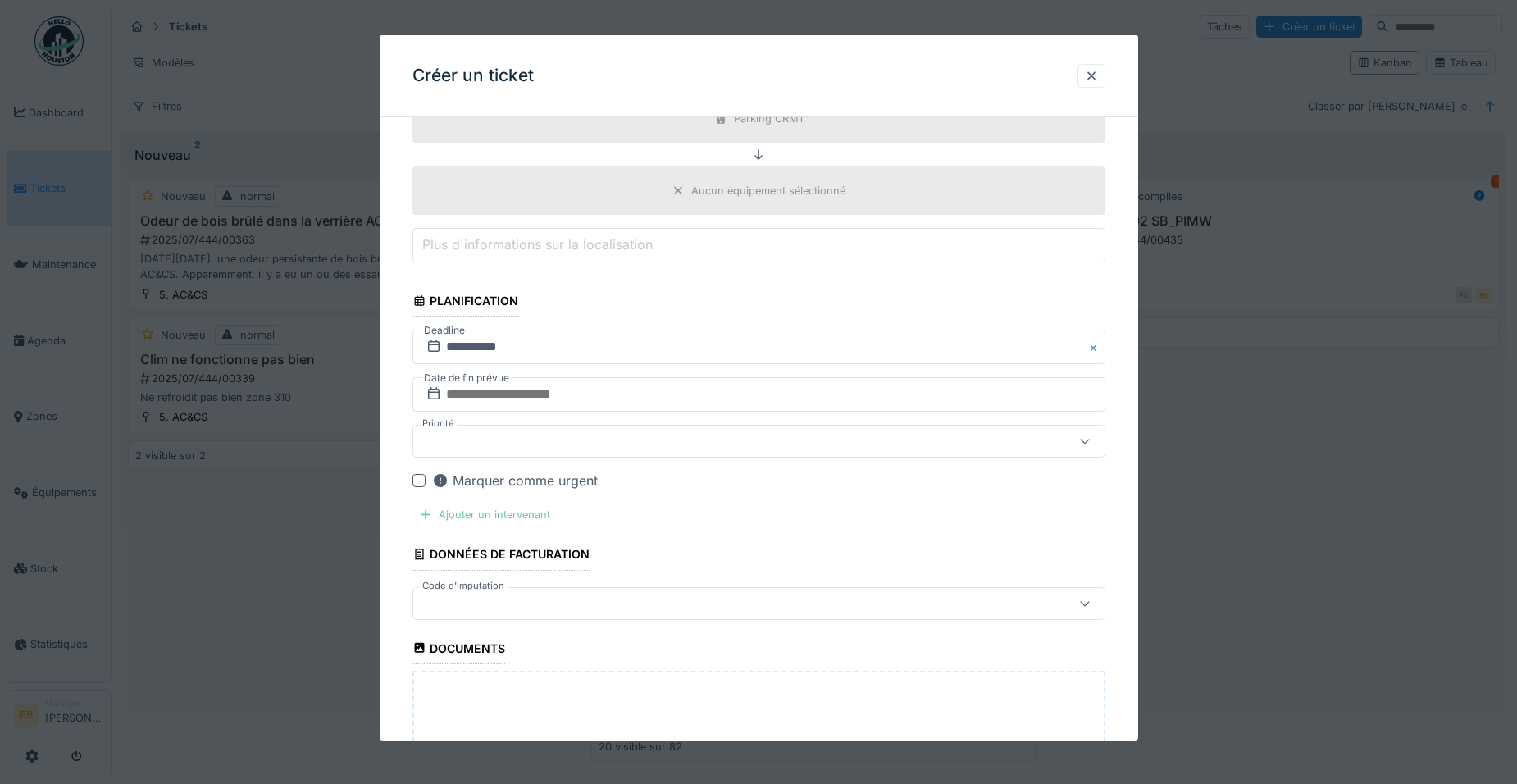
click at [523, 516] on div "Ajouter un intervenant" at bounding box center [485, 514] width 145 height 22
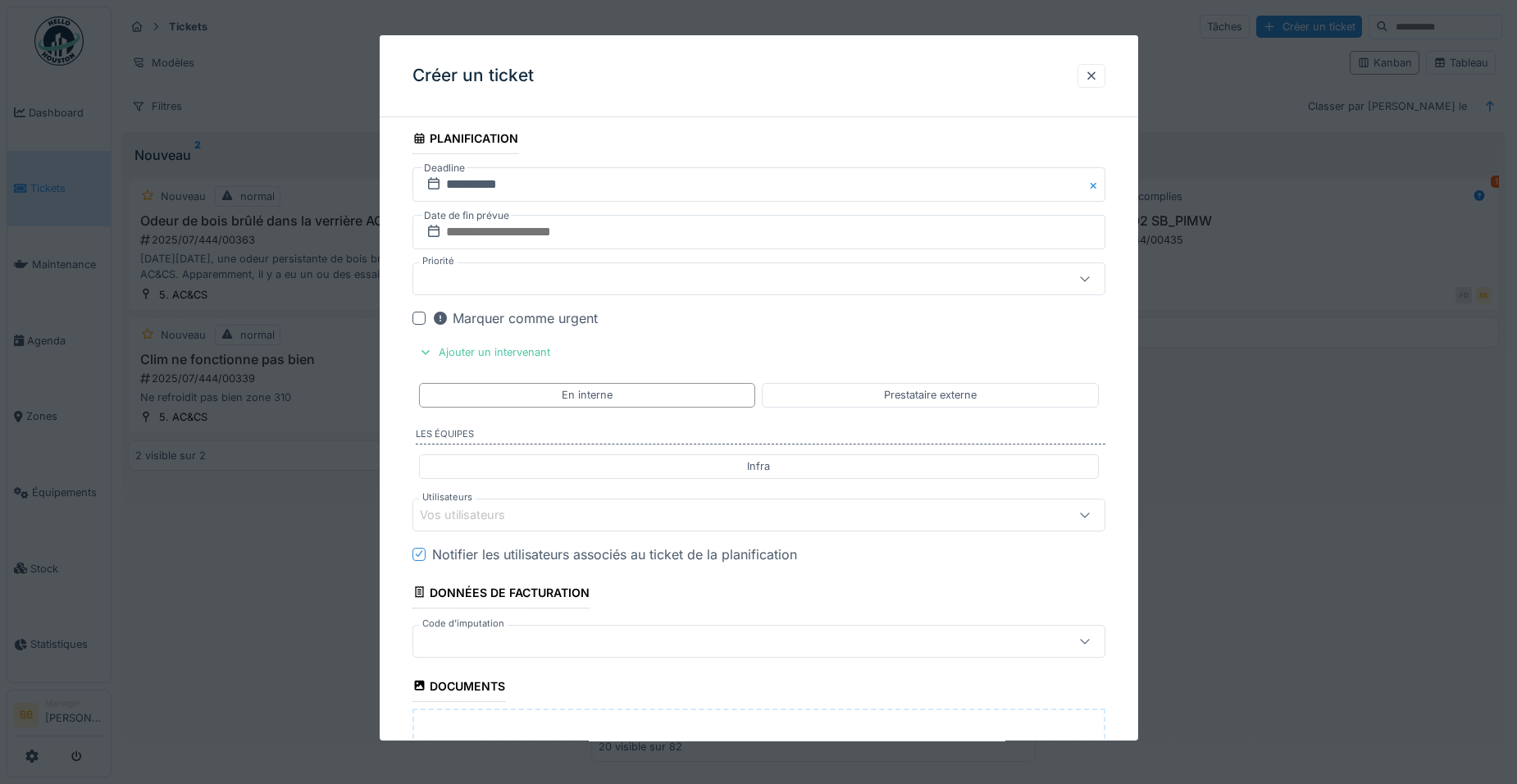
scroll to position [1355, 0]
click at [548, 513] on div "Vos utilisateurs" at bounding box center [717, 513] width 597 height 18
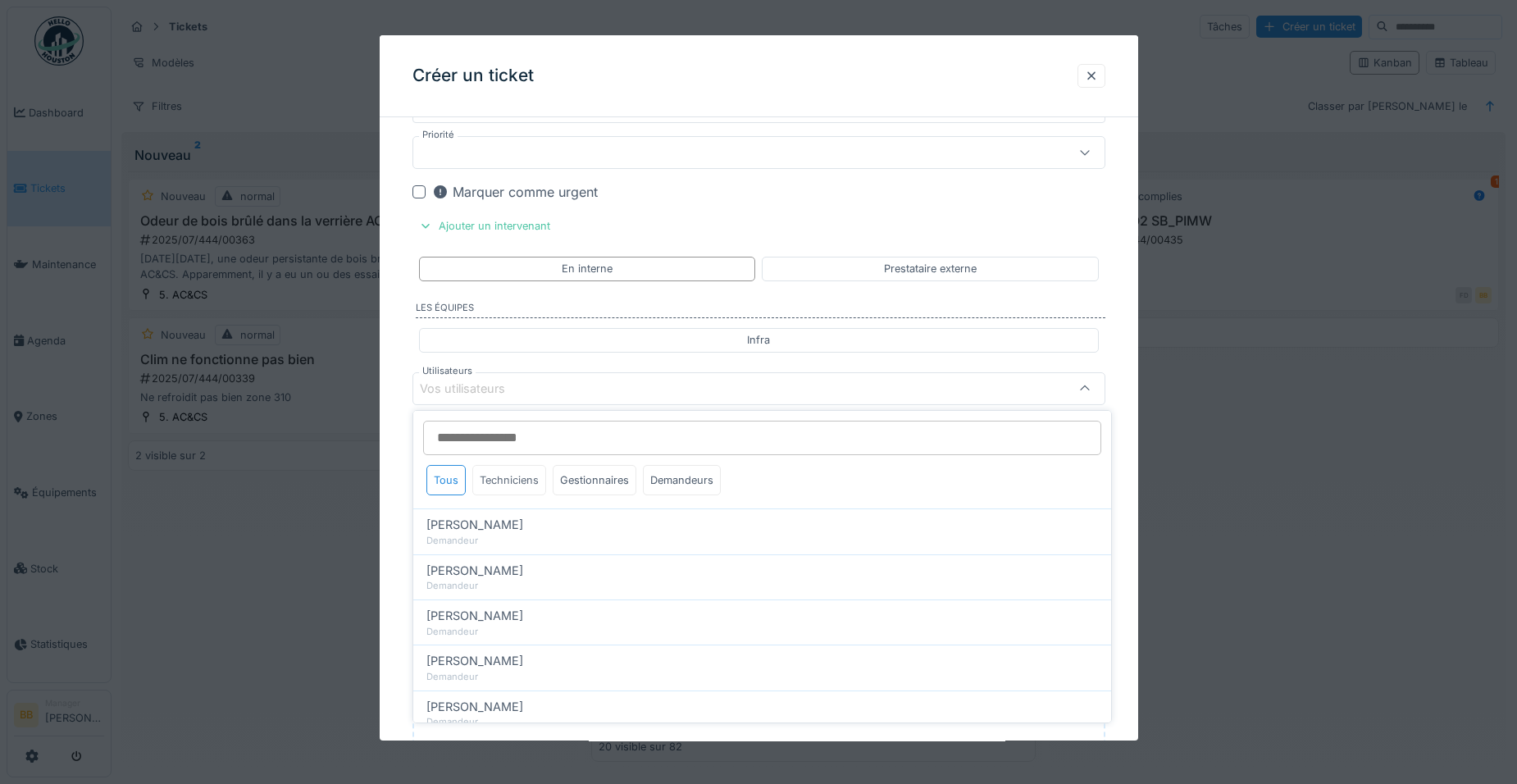
click at [522, 487] on div "Techniciens" at bounding box center [509, 480] width 74 height 31
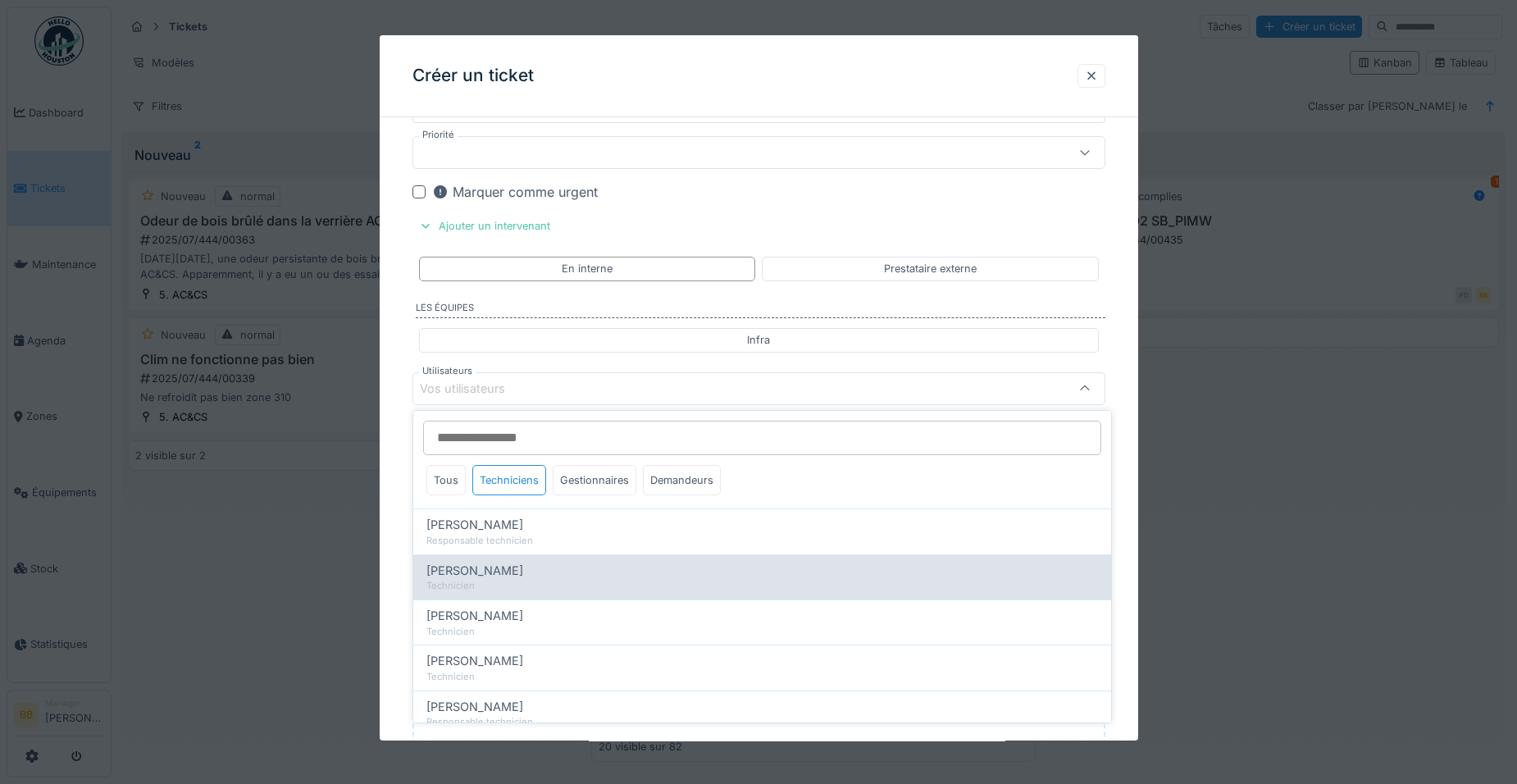
click at [521, 571] on div "Leonardo Alaimo" at bounding box center [761, 570] width 671 height 18
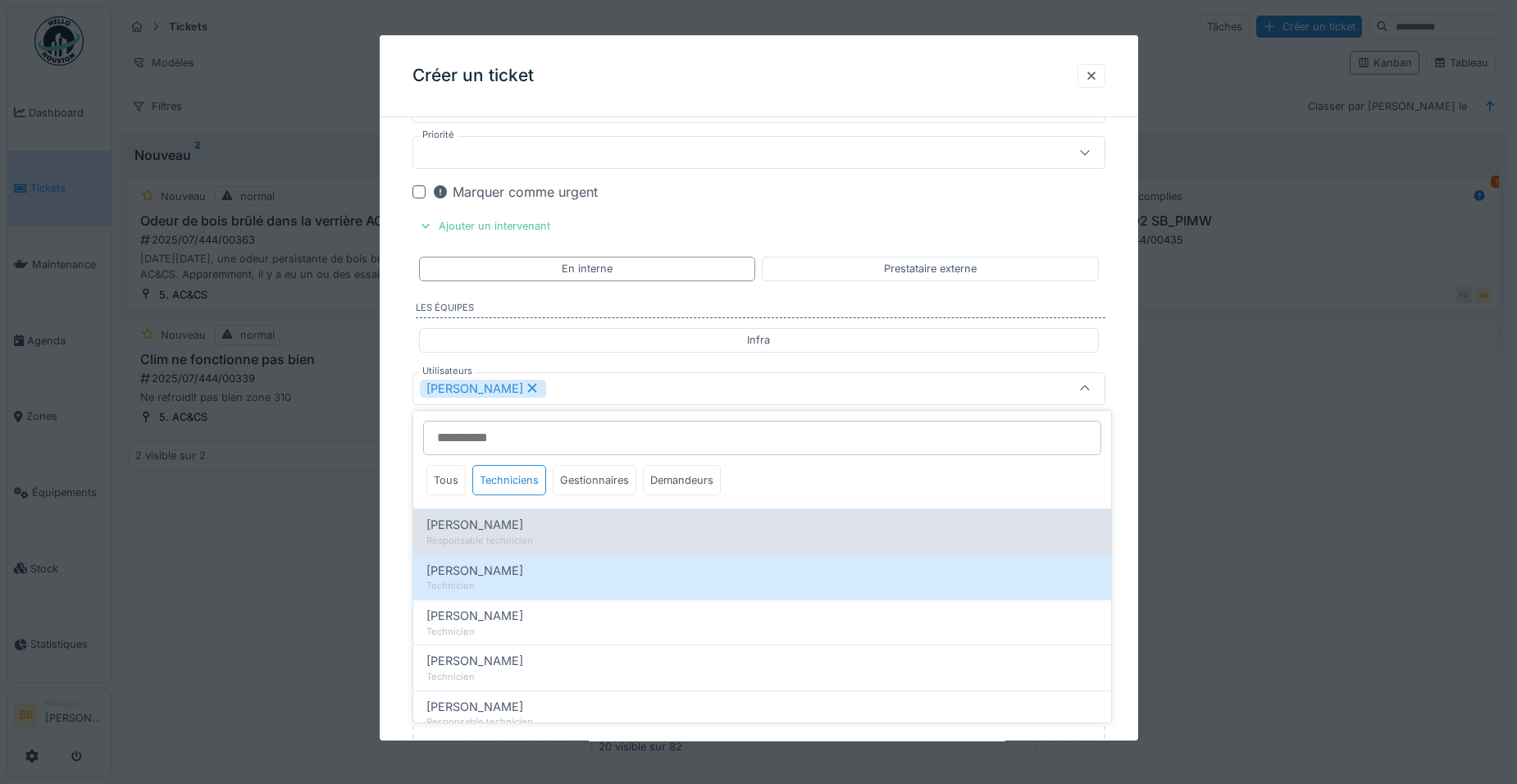
click at [523, 539] on div "Responsable technicien" at bounding box center [761, 540] width 671 height 14
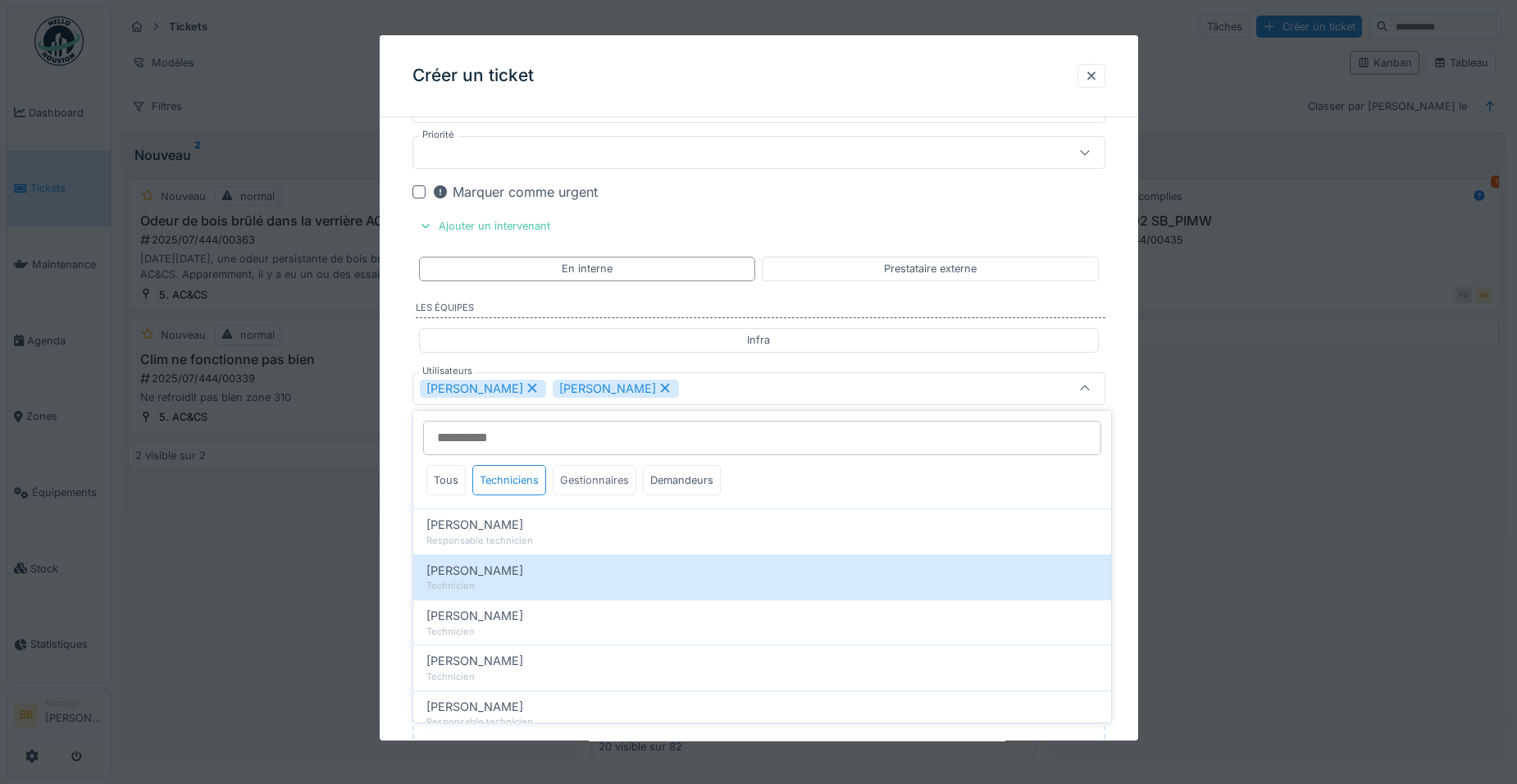
click at [600, 487] on div "Gestionnaires" at bounding box center [594, 480] width 83 height 31
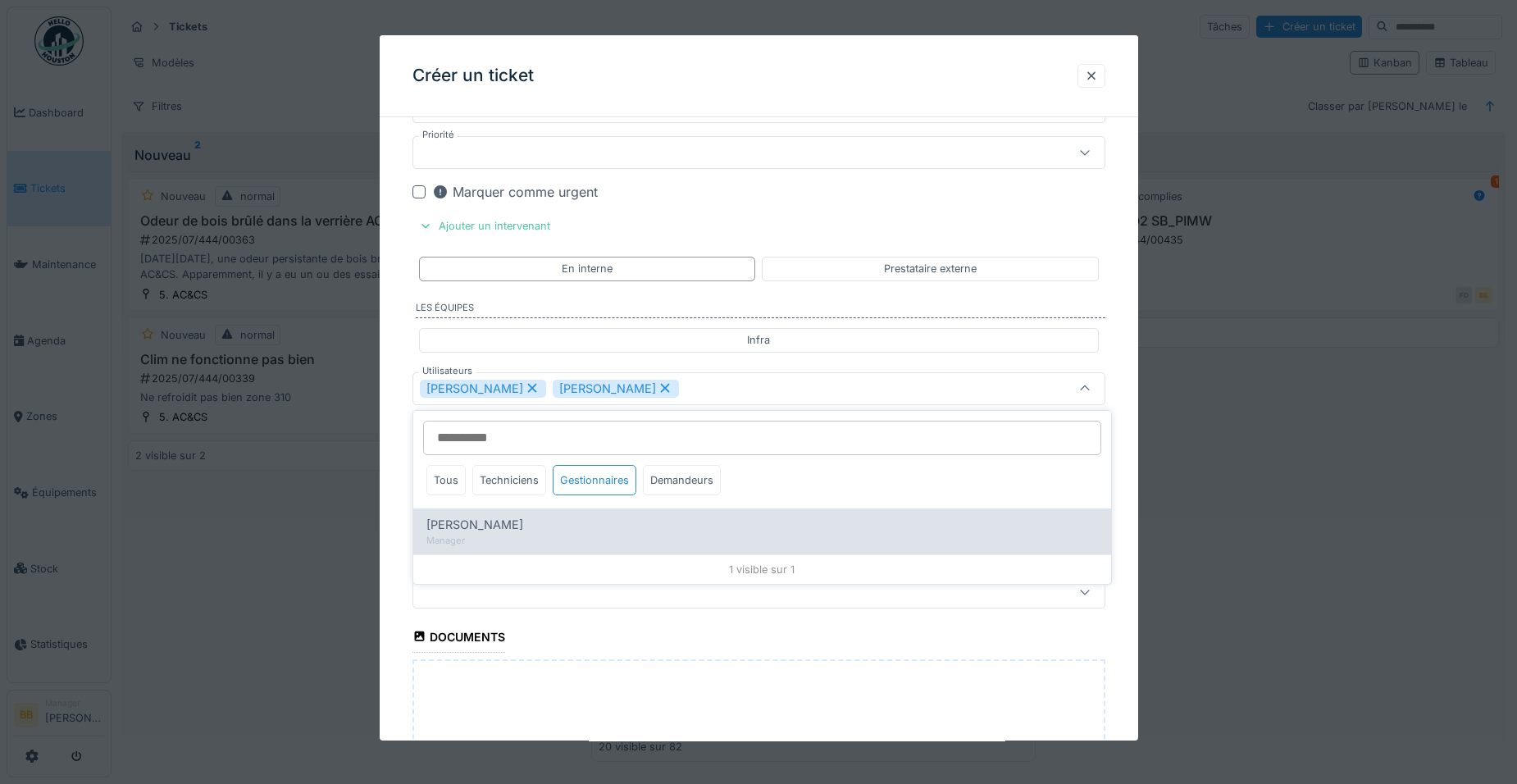
click at [530, 539] on div "Manager" at bounding box center [761, 540] width 671 height 14
type input "**********"
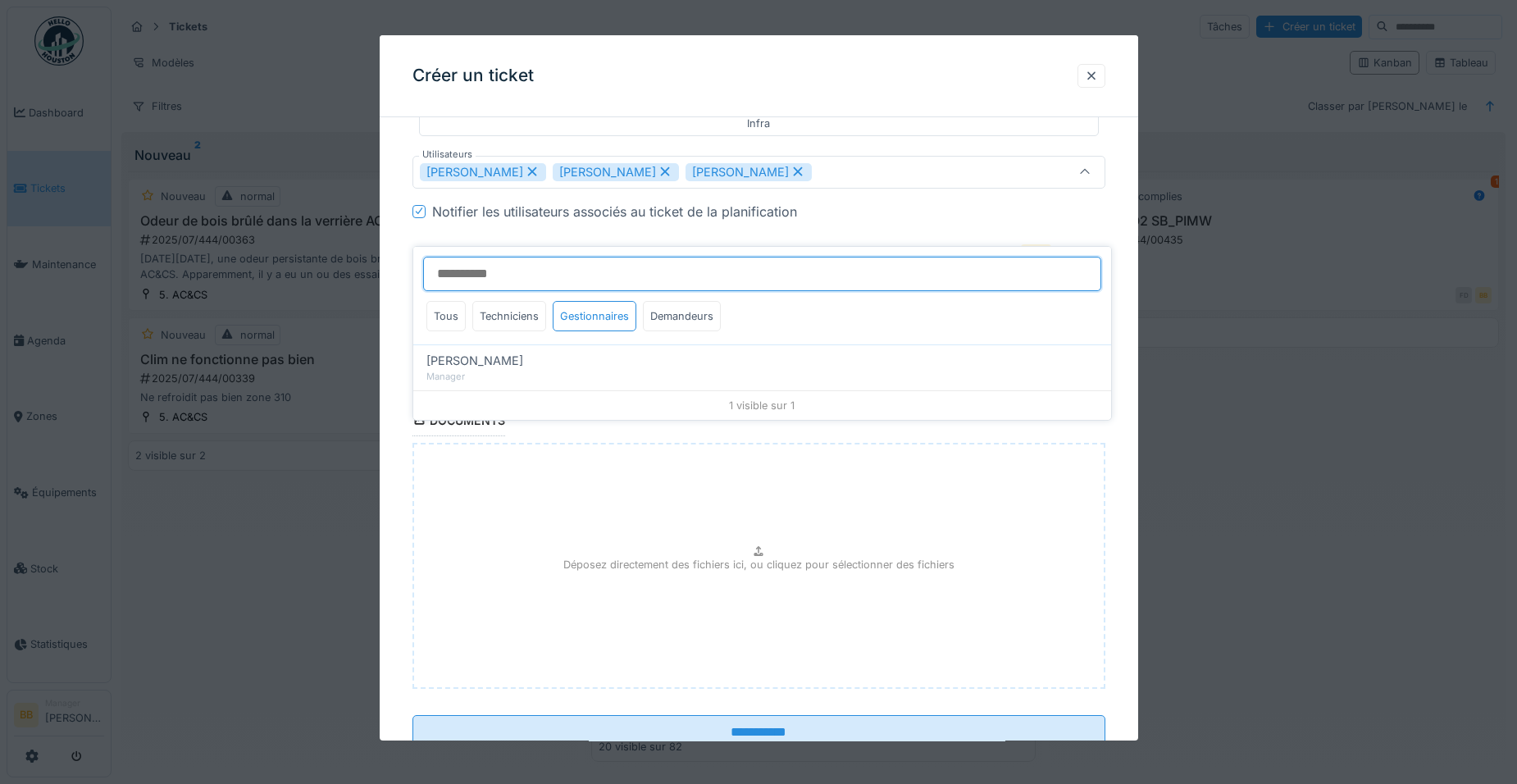
scroll to position [1751, 0]
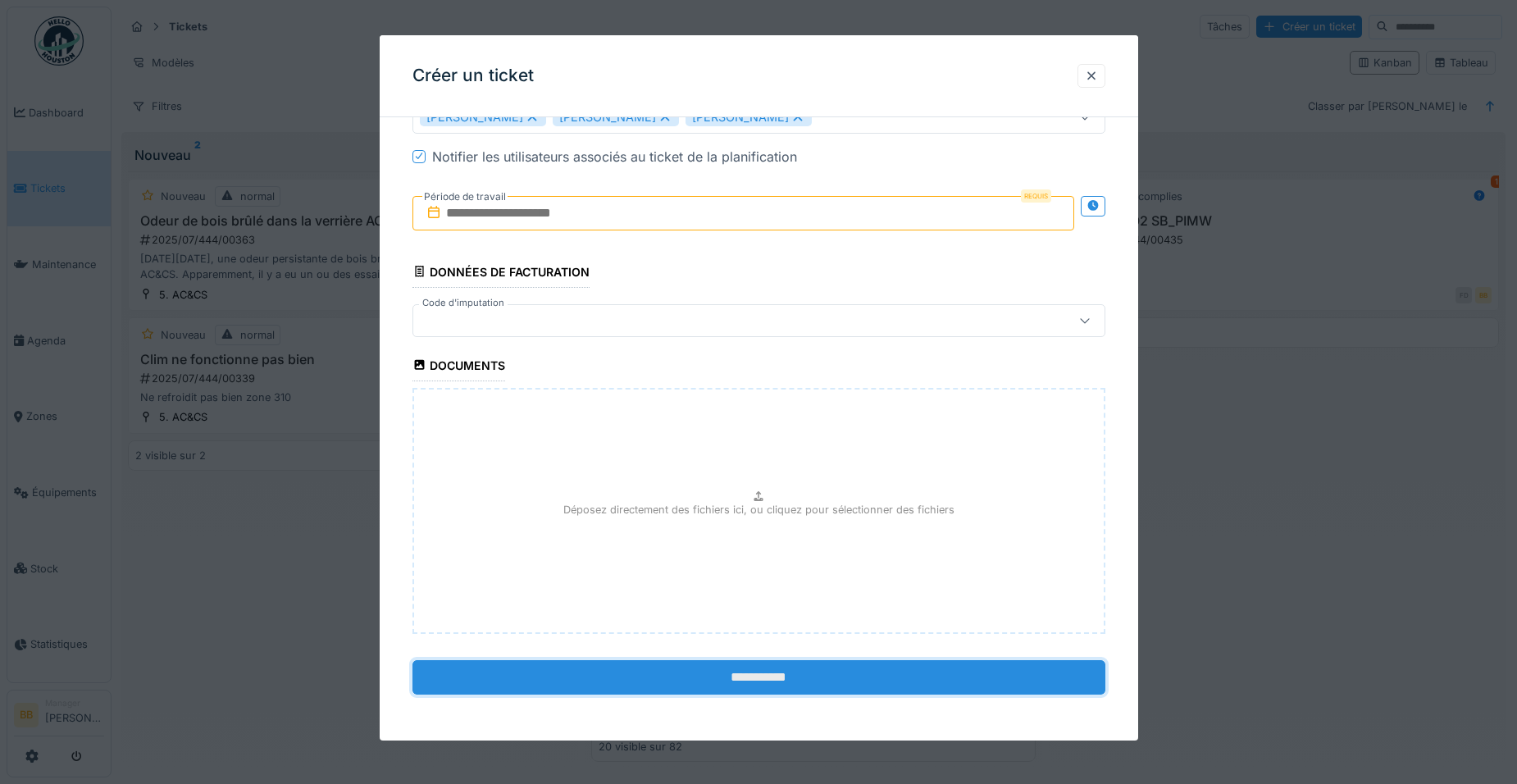
click at [654, 686] on input "**********" at bounding box center [758, 677] width 692 height 34
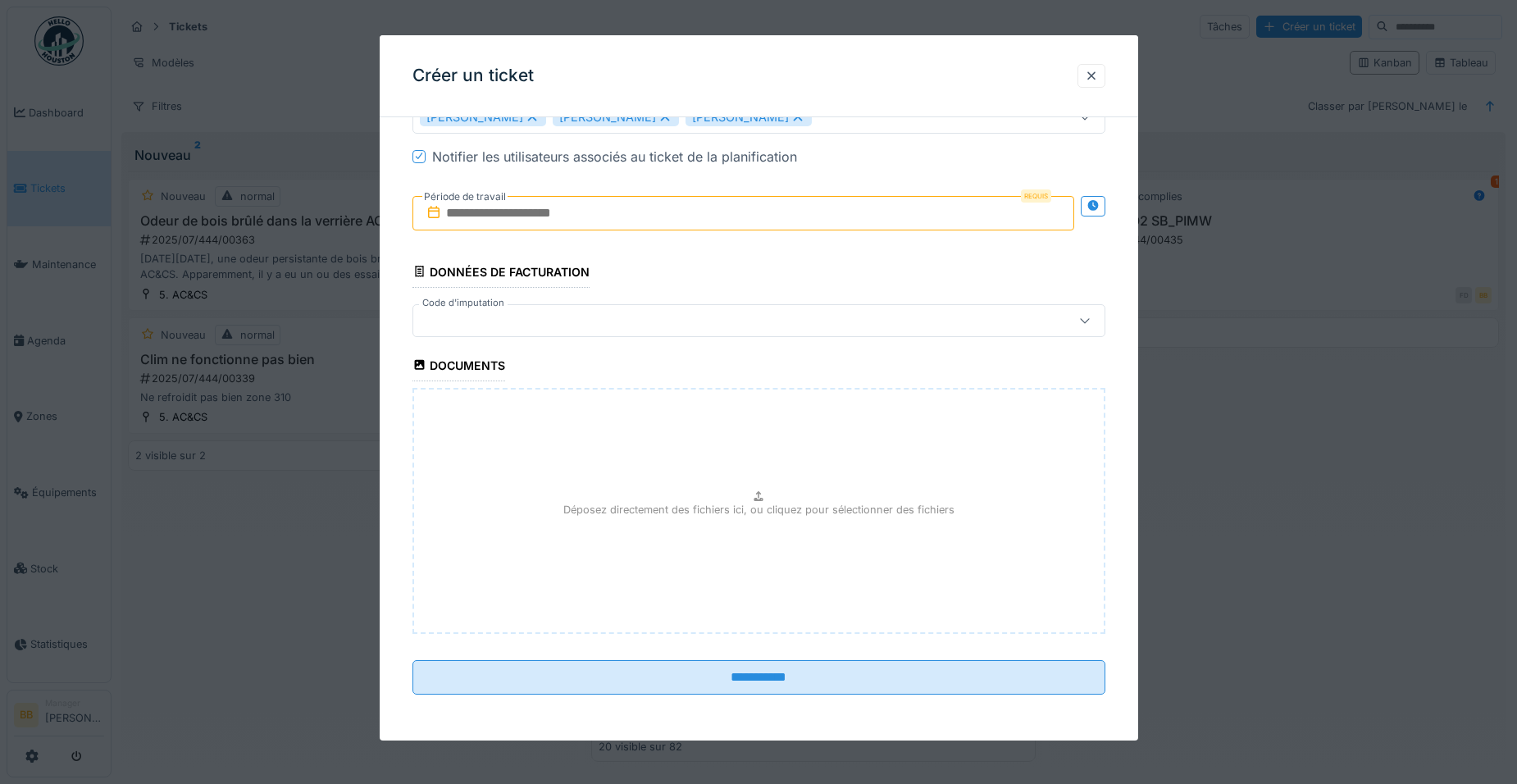
click at [537, 220] on input "text" at bounding box center [743, 213] width 662 height 34
click at [747, 404] on div "25" at bounding box center [745, 401] width 22 height 22
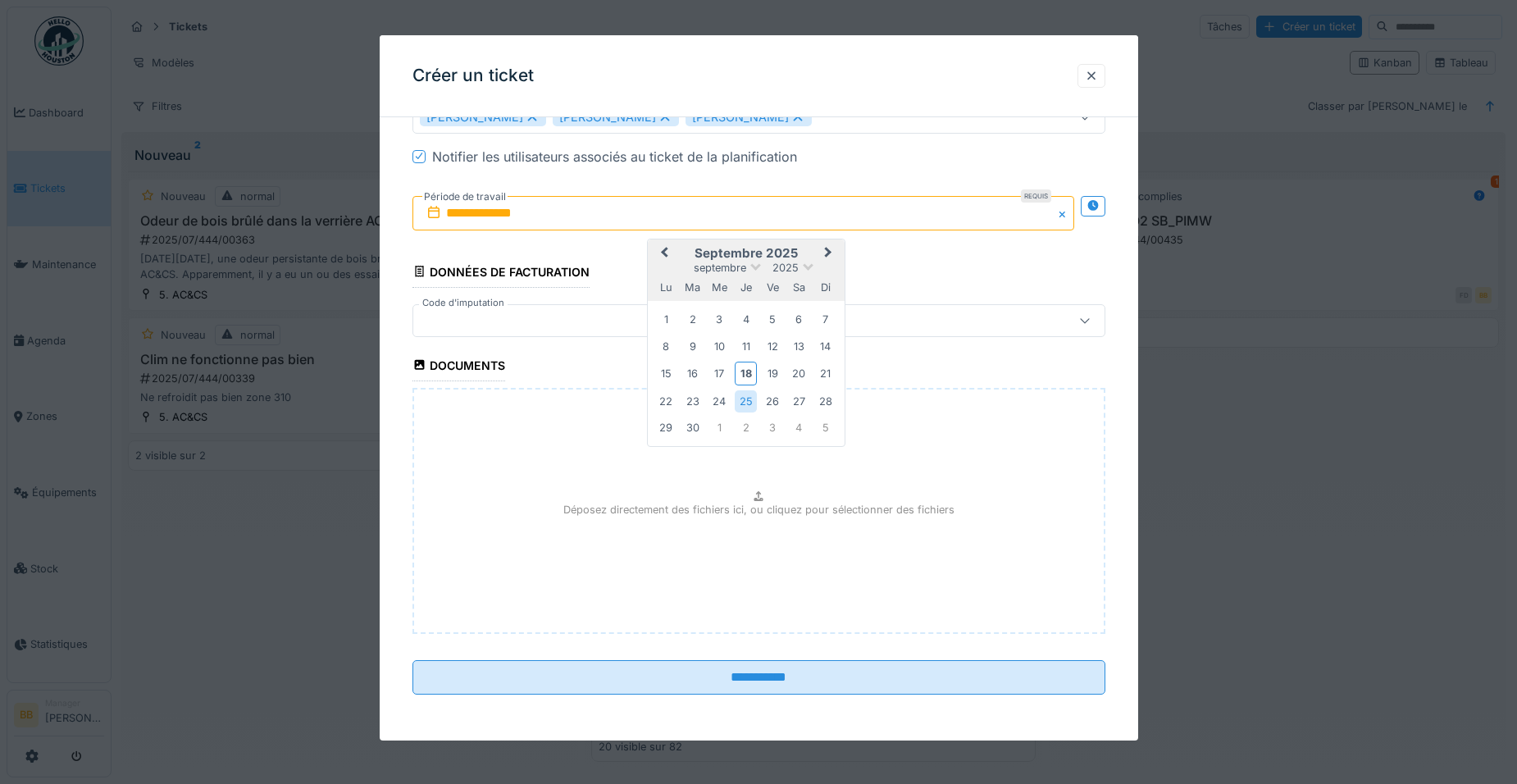
click at [828, 248] on span "Next Month" at bounding box center [828, 253] width 0 height 20
click at [753, 342] on div "9" at bounding box center [745, 346] width 22 height 22
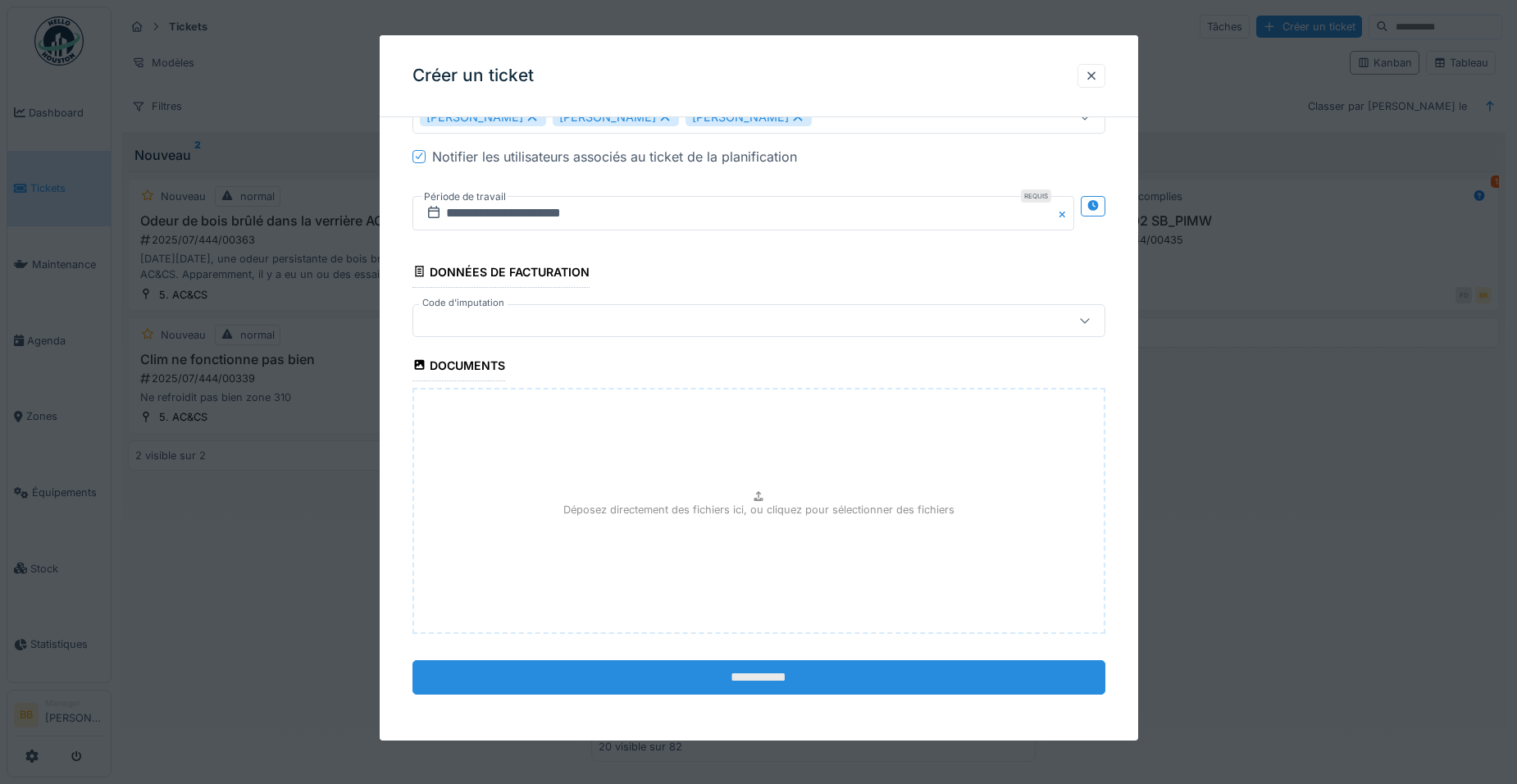
click at [725, 682] on input "**********" at bounding box center [758, 677] width 692 height 34
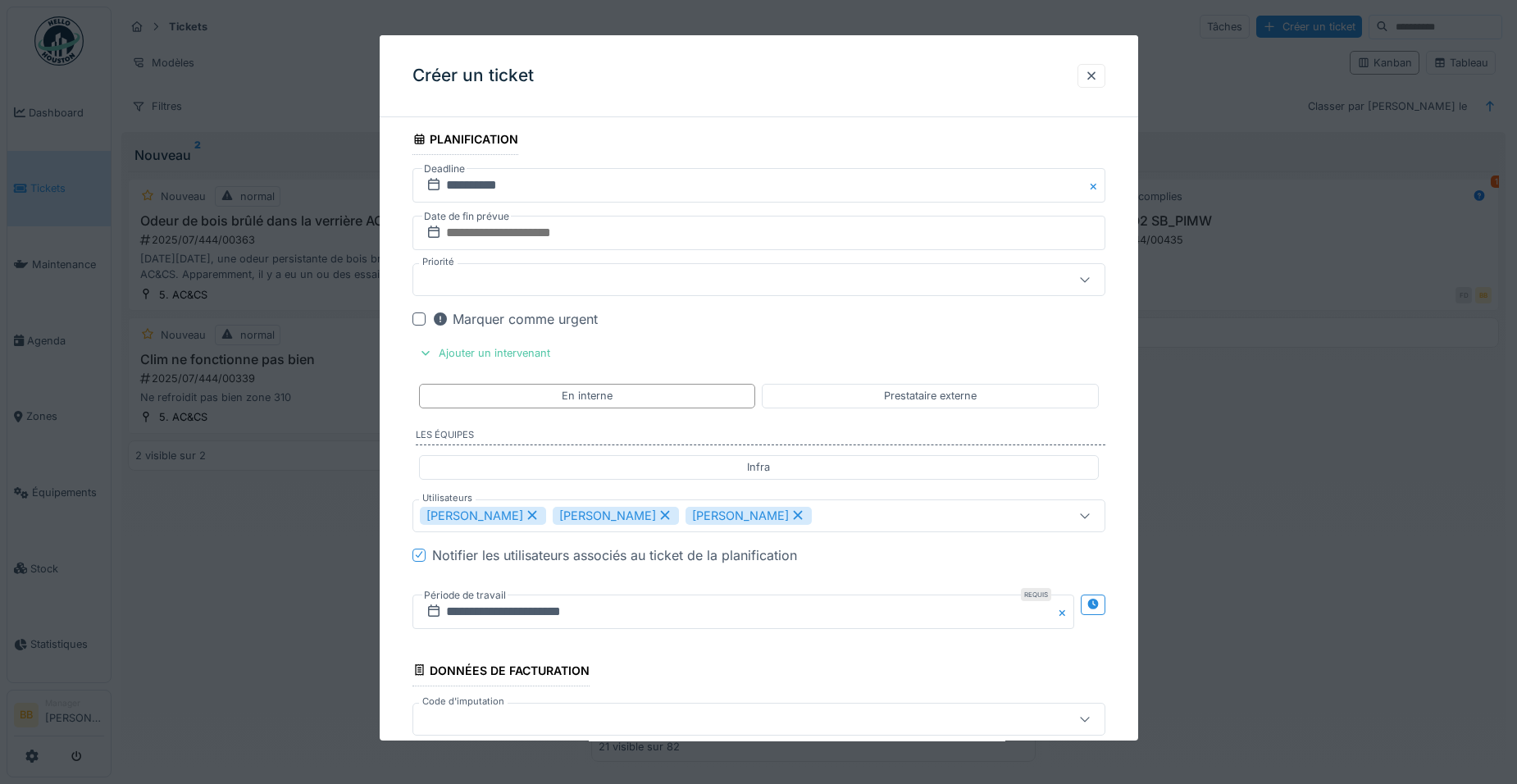
scroll to position [1341, 0]
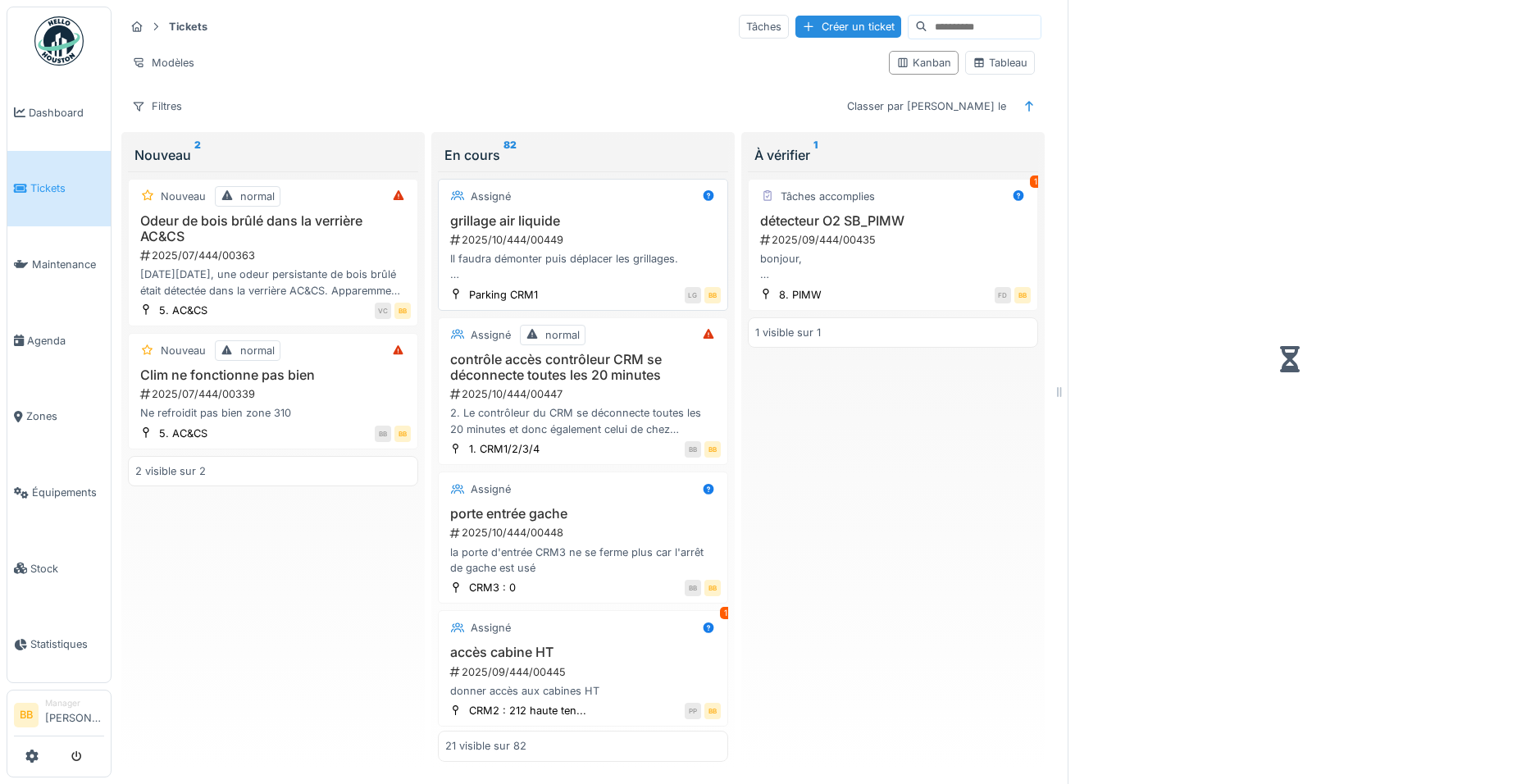
click at [575, 203] on div "Assigné" at bounding box center [583, 195] width 276 height 20
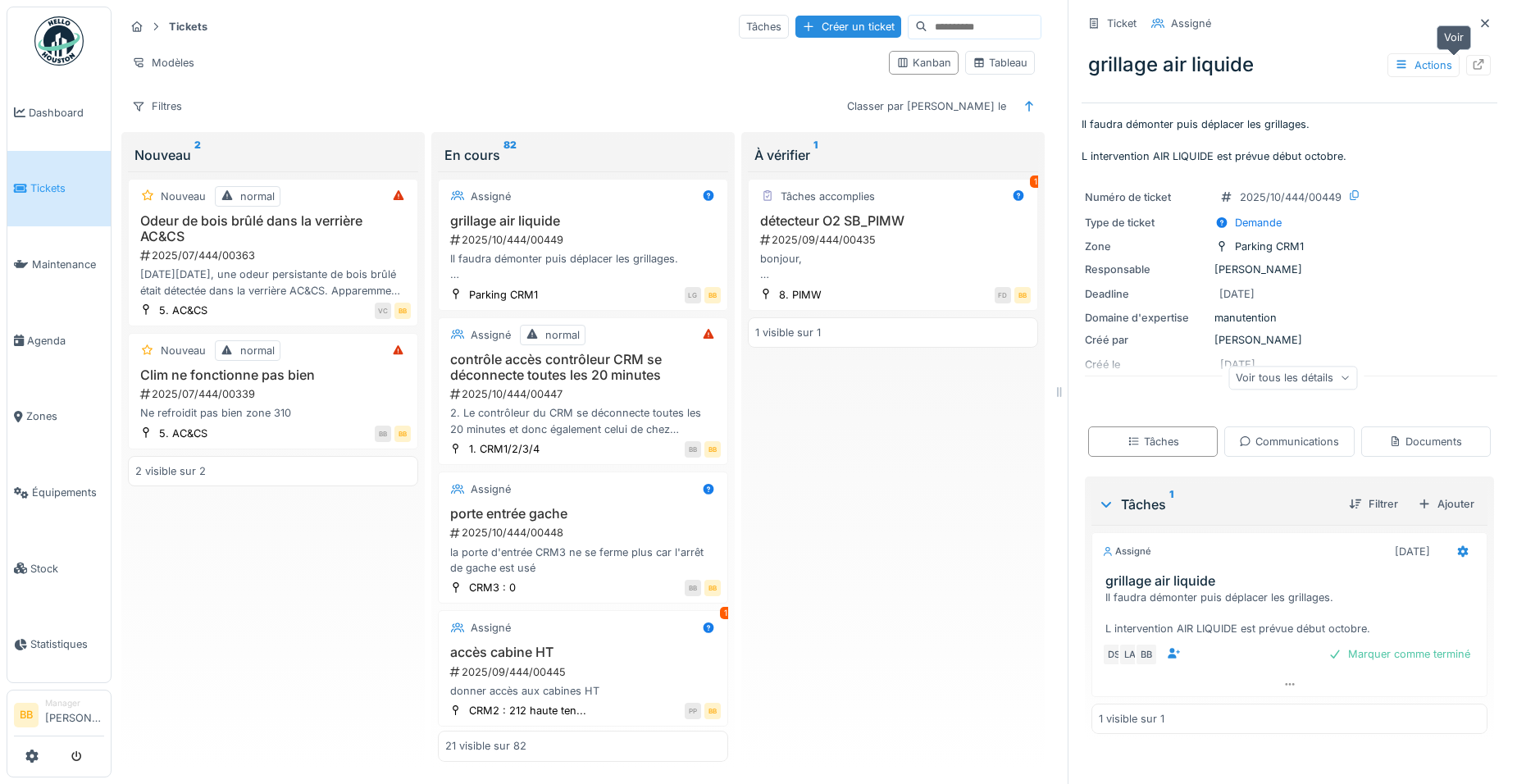
click at [1466, 67] on div at bounding box center [1479, 64] width 25 height 20
